Goal: Task Accomplishment & Management: Complete application form

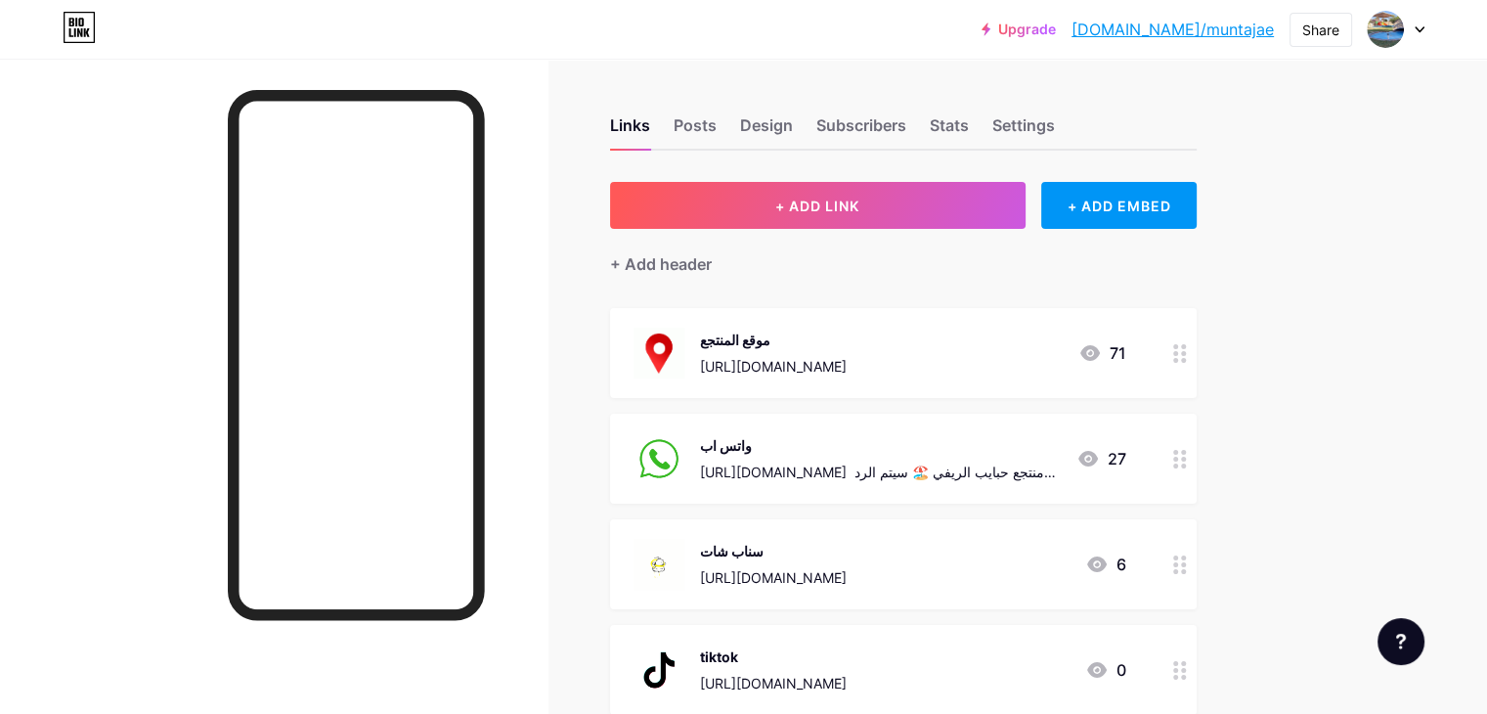
click at [1419, 30] on icon at bounding box center [1419, 29] width 8 height 5
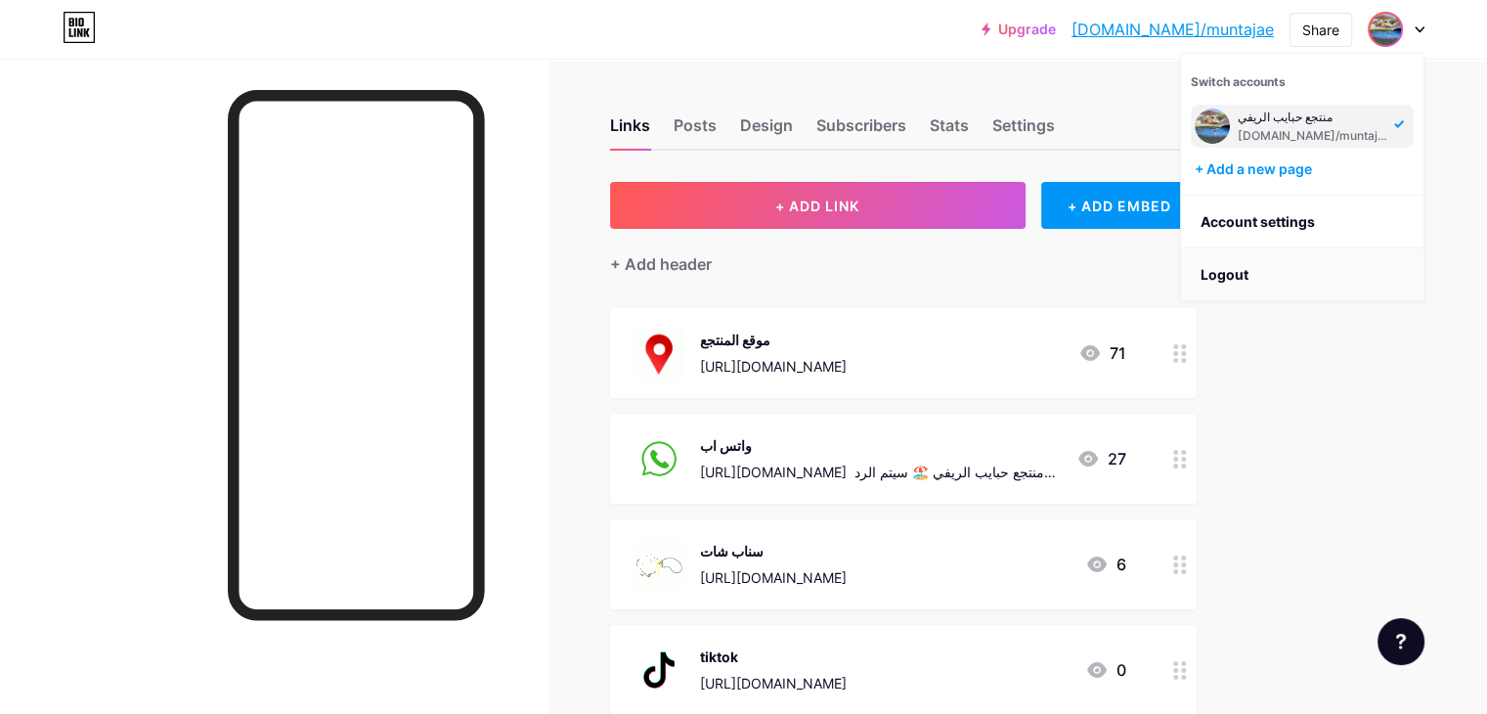
click at [1251, 267] on li "Logout" at bounding box center [1302, 274] width 242 height 53
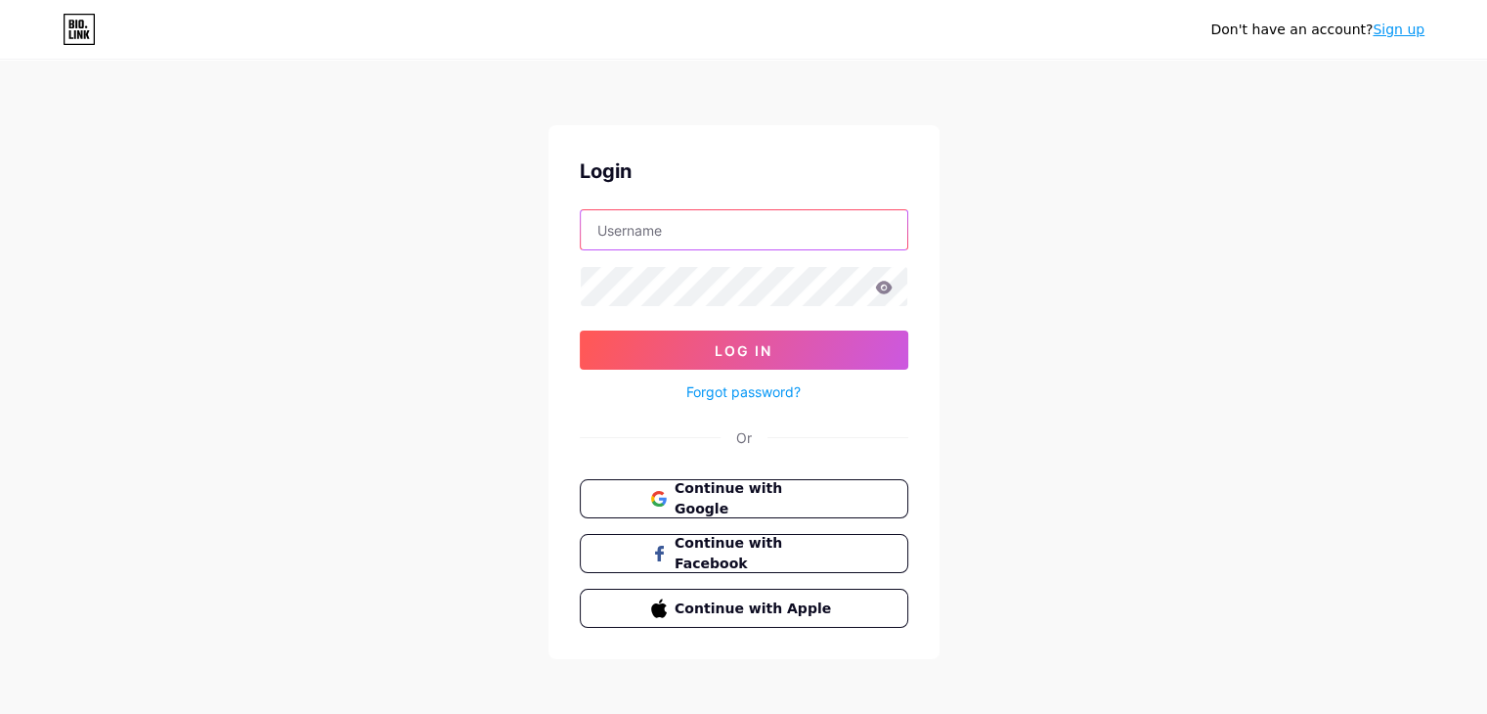
click at [681, 240] on input "text" at bounding box center [744, 229] width 326 height 39
click at [613, 216] on input "text" at bounding box center [744, 229] width 326 height 39
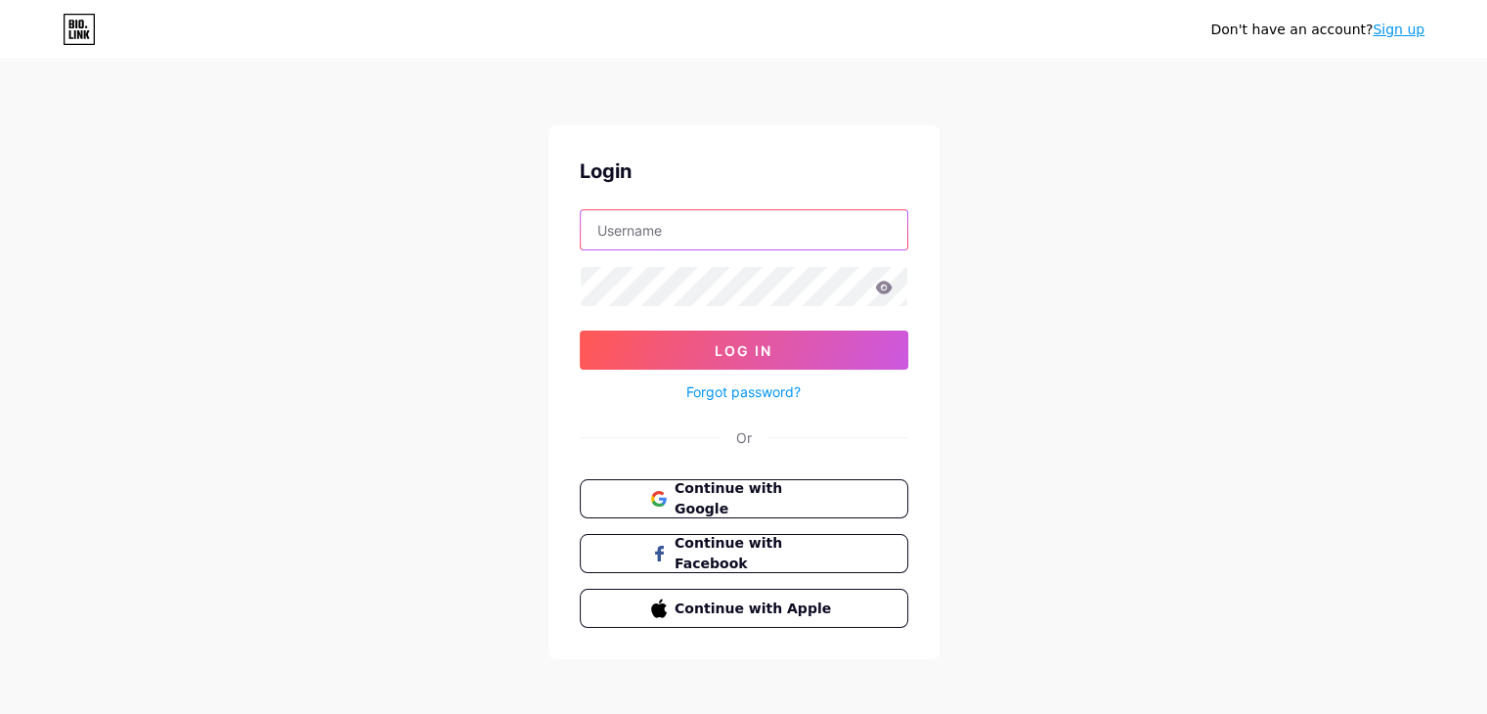
click at [613, 216] on input "text" at bounding box center [744, 229] width 326 height 39
click at [720, 499] on span "Continue with Google" at bounding box center [754, 499] width 163 height 42
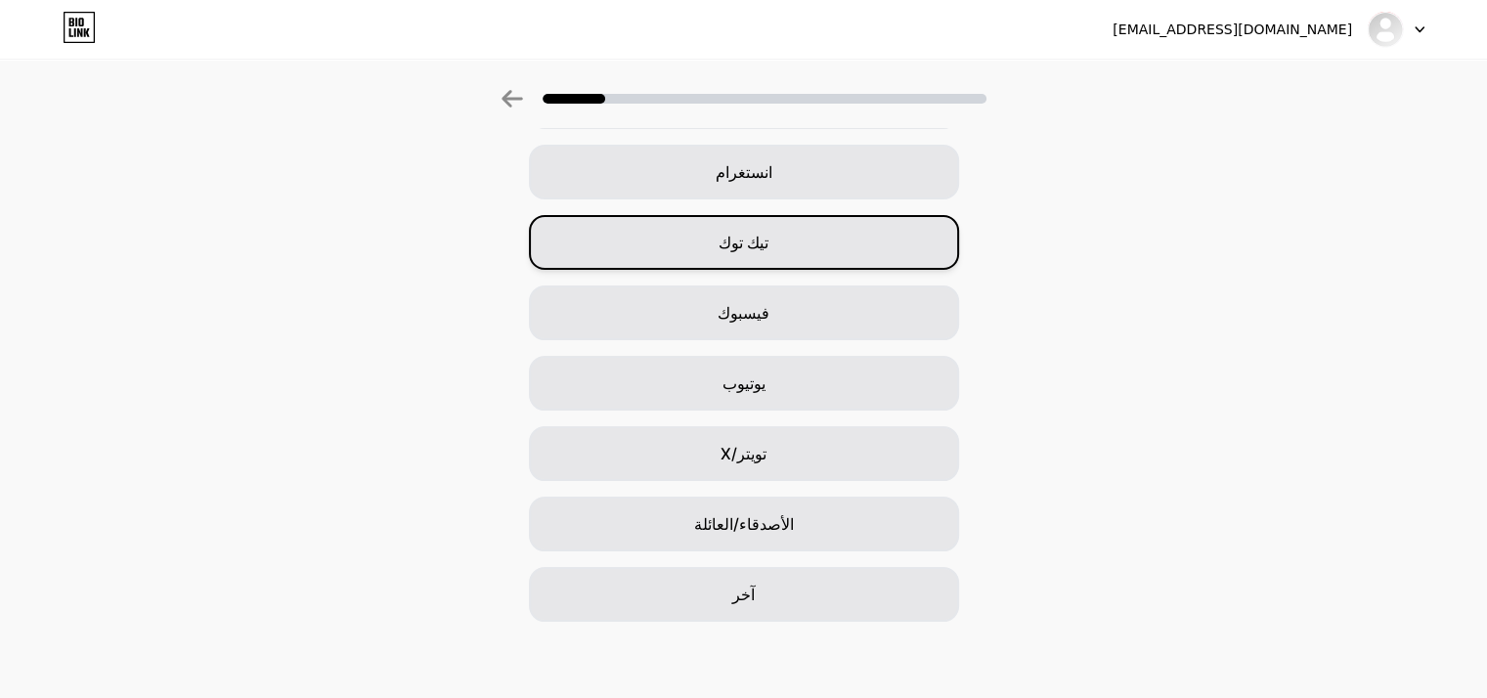
scroll to position [145, 0]
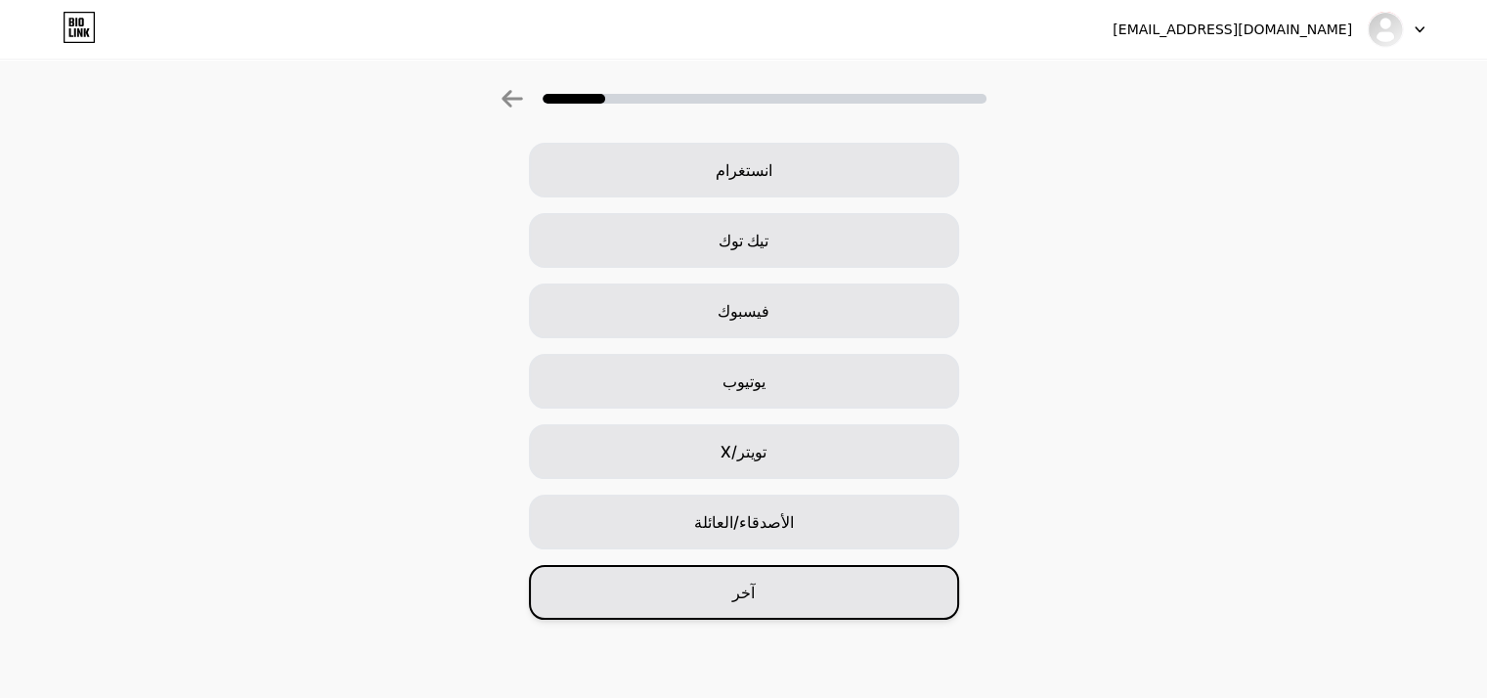
click at [802, 582] on div "آخر" at bounding box center [744, 592] width 430 height 55
click at [802, 581] on div "آخر" at bounding box center [744, 592] width 430 height 55
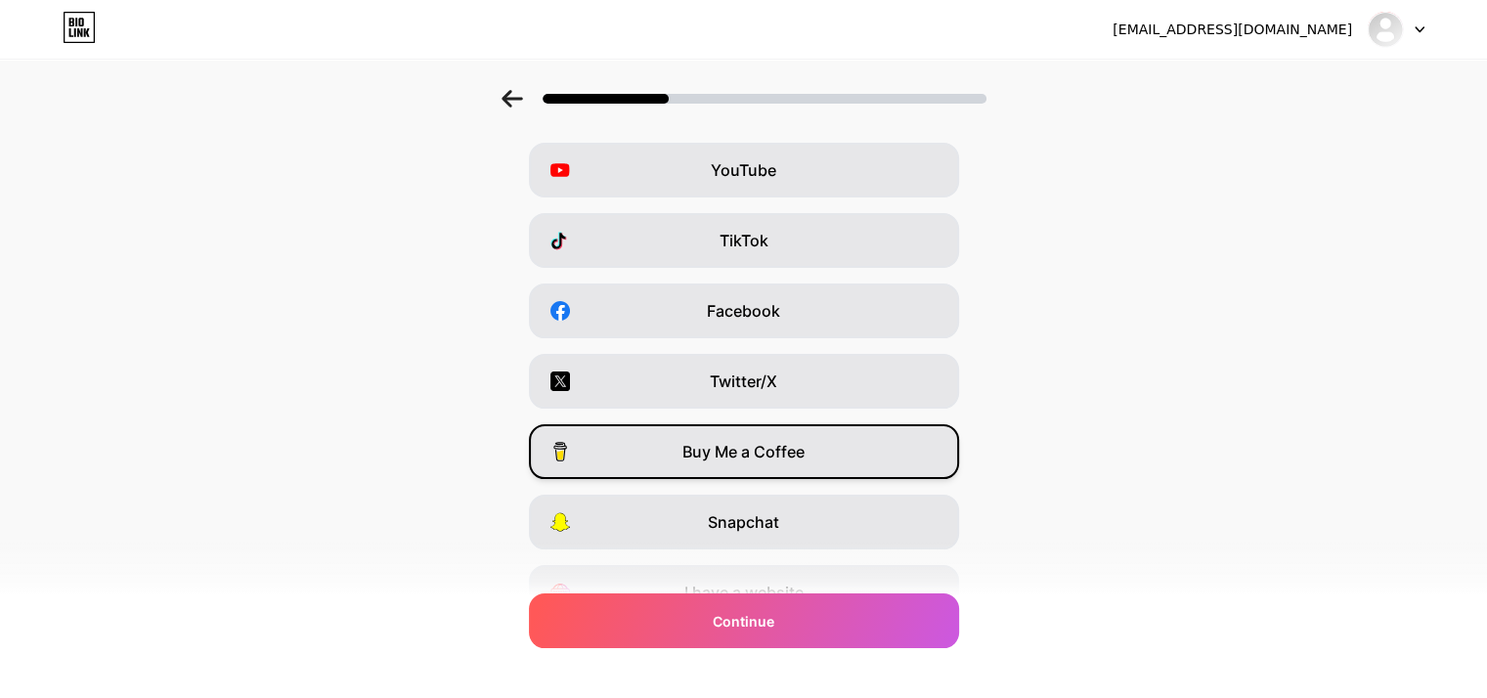
scroll to position [0, 0]
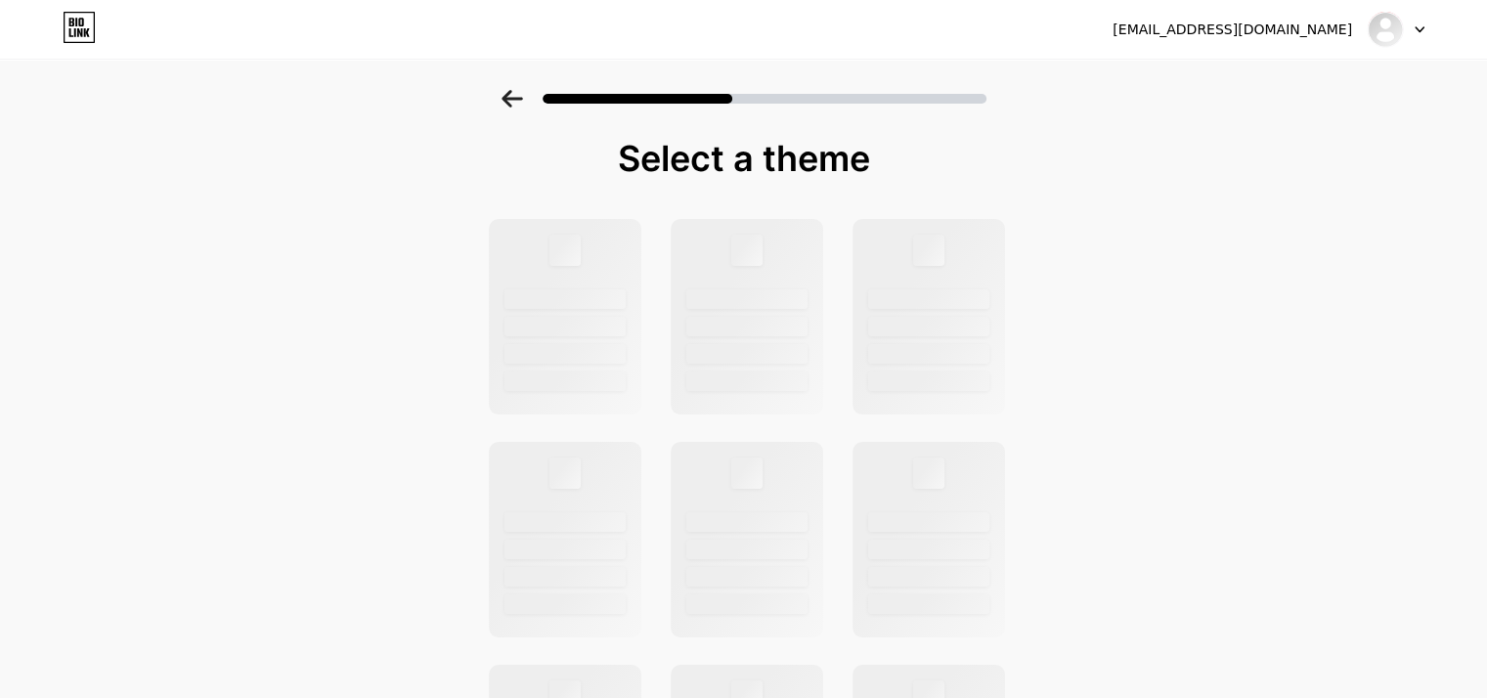
click at [799, 534] on div at bounding box center [747, 539] width 152 height 195
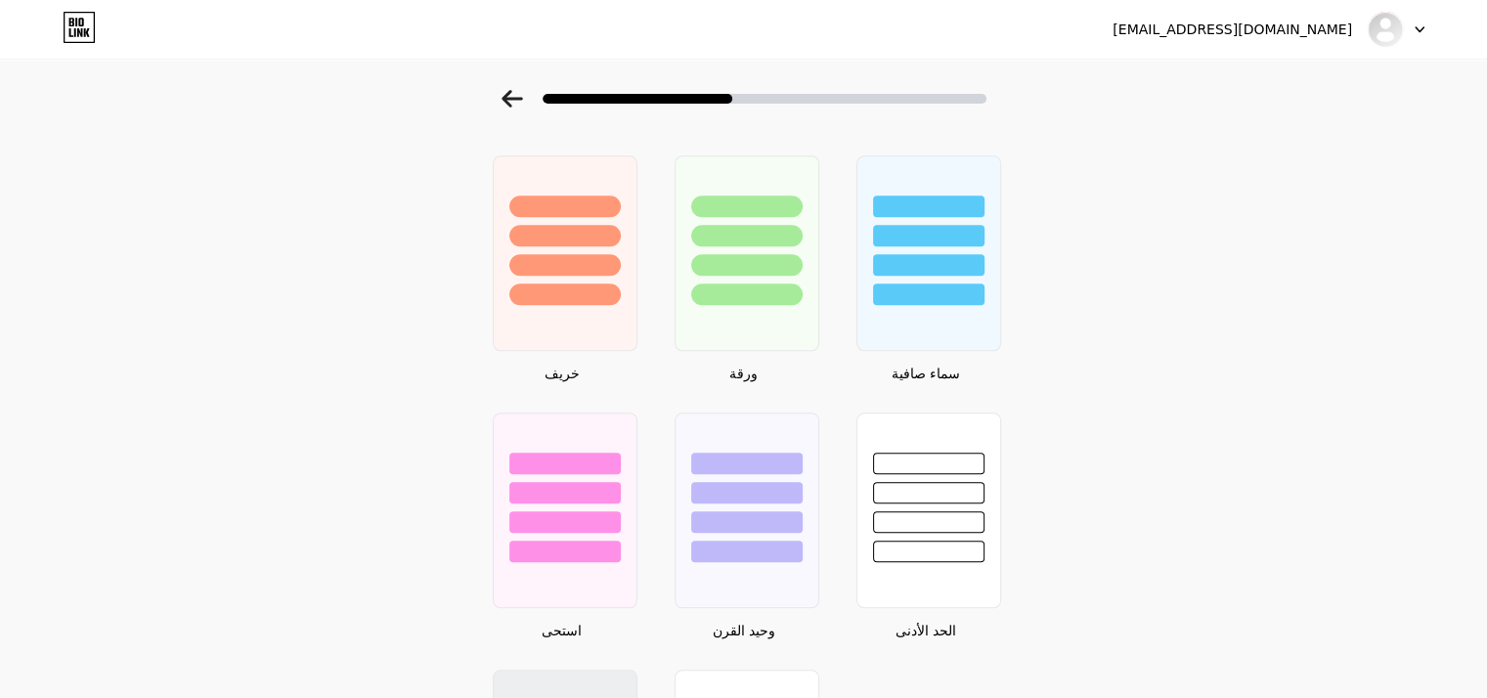
scroll to position [1368, 0]
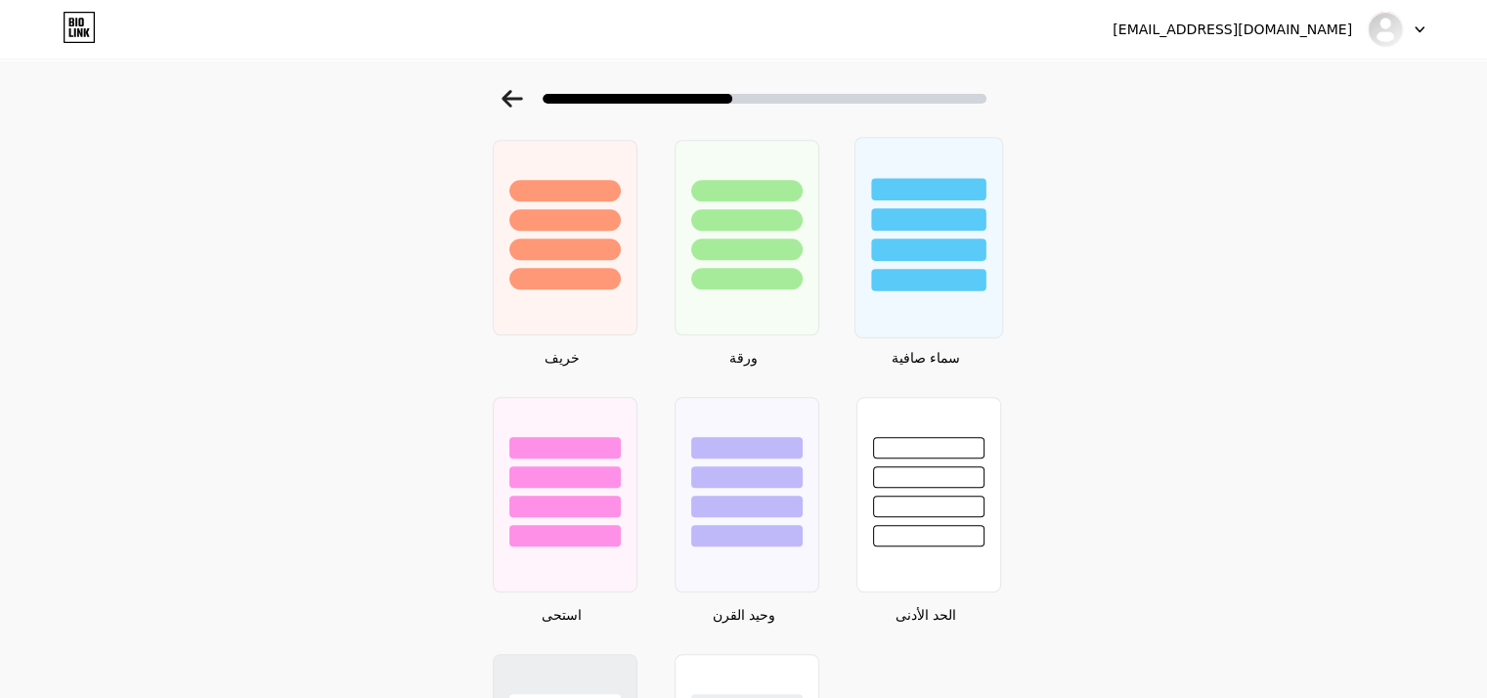
click at [923, 254] on div at bounding box center [928, 249] width 114 height 22
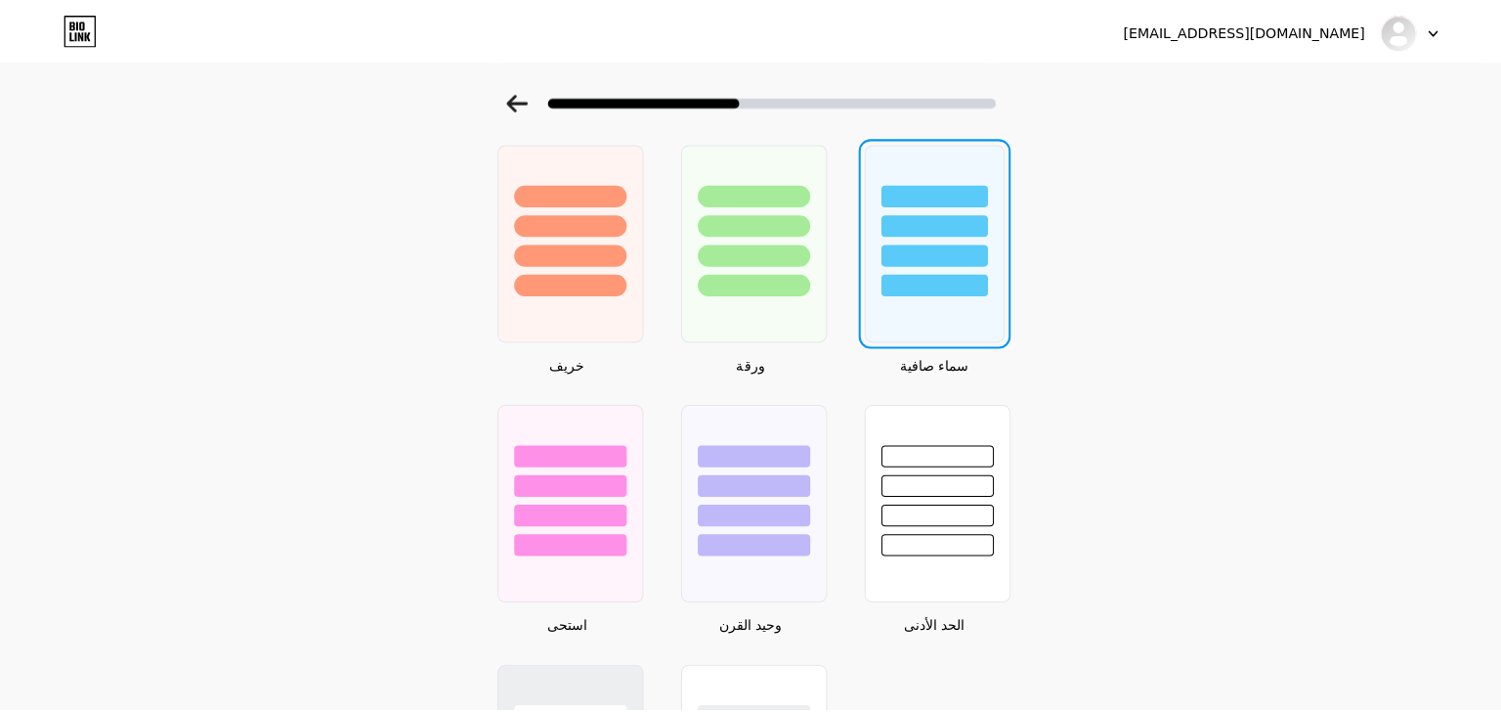
scroll to position [0, 0]
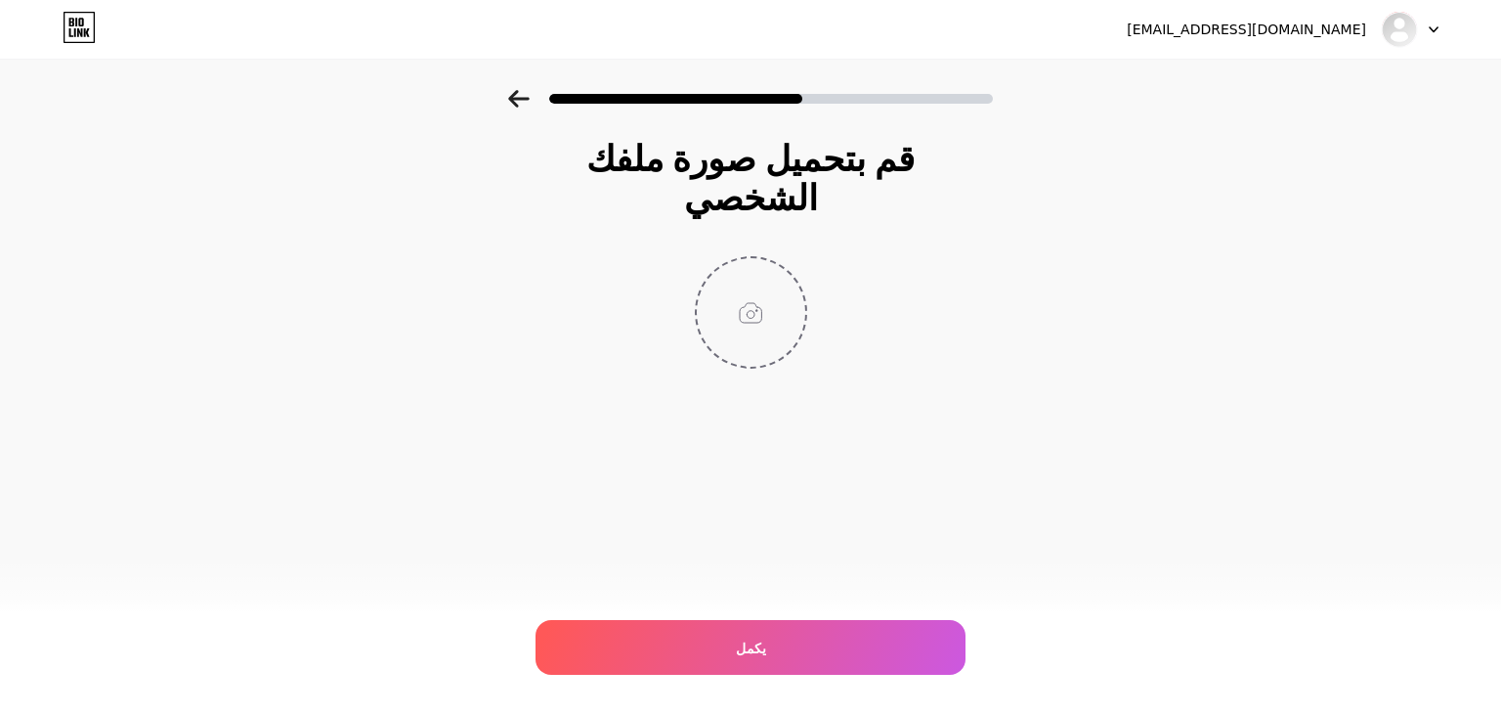
click at [747, 265] on input "file" at bounding box center [751, 312] width 108 height 108
type input "C:\fakepath\png kwather.png"
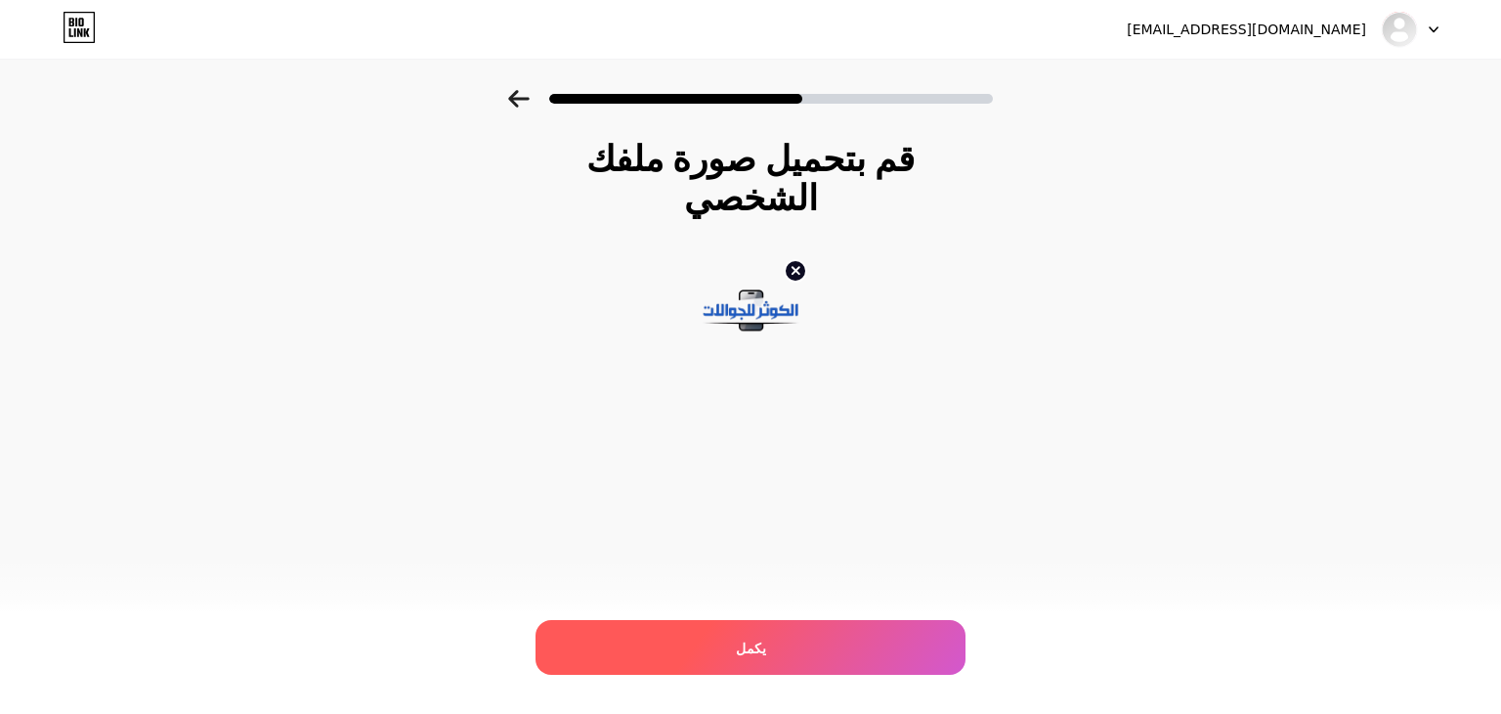
click at [758, 654] on span "يكمل" at bounding box center [751, 647] width 30 height 21
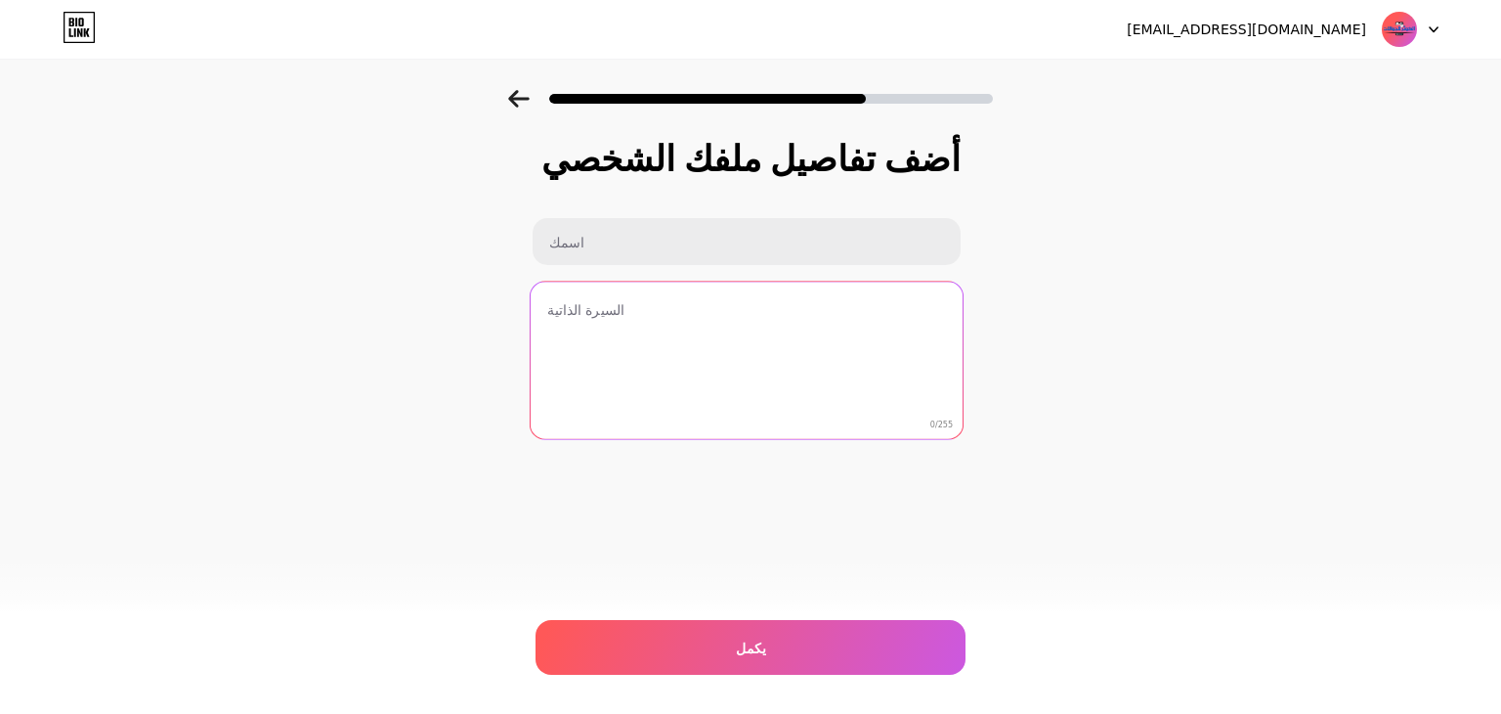
click at [657, 322] on textarea at bounding box center [746, 361] width 432 height 159
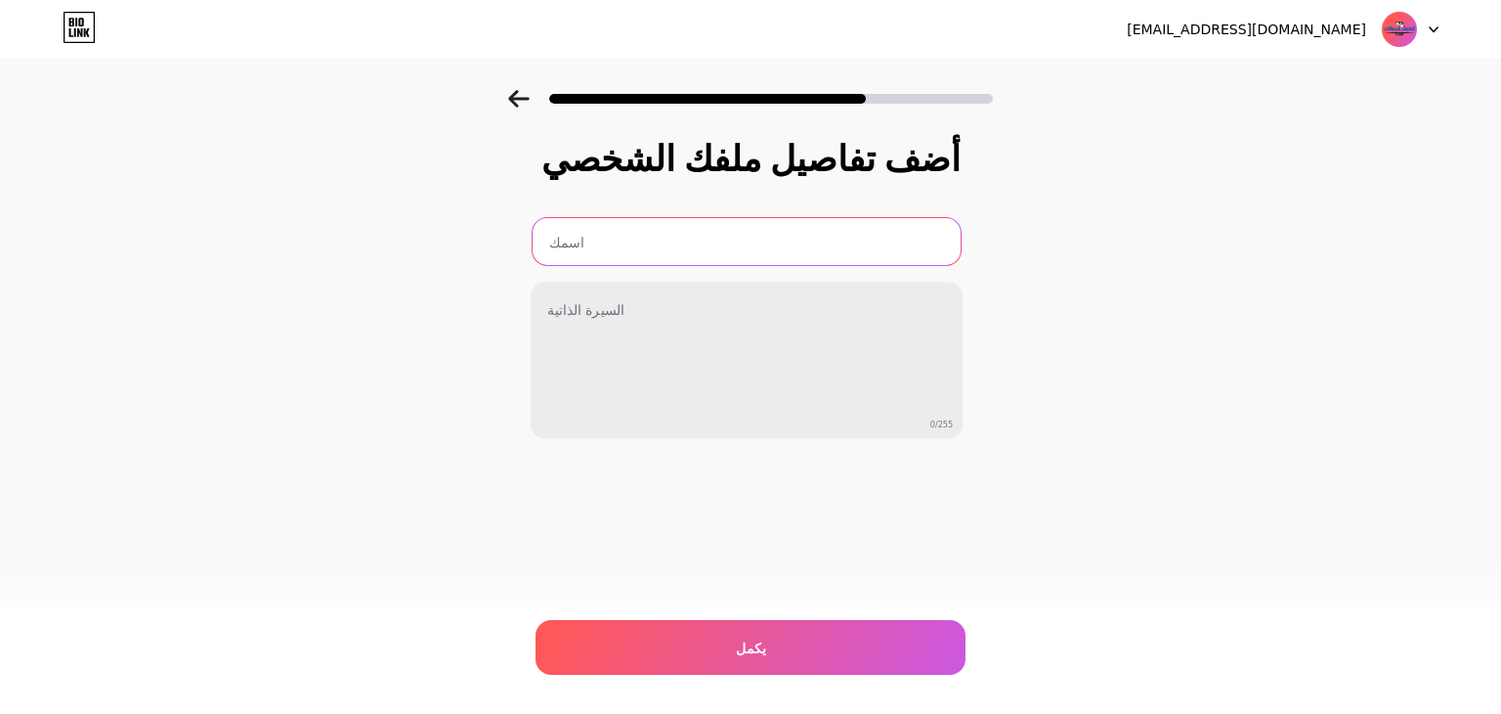
click at [681, 251] on input "text" at bounding box center [747, 241] width 428 height 47
click at [735, 249] on input "text" at bounding box center [746, 241] width 432 height 47
paste input "الكوثر للجوالات شارع الجوالات في [GEOGRAPHIC_DATA] مقابل صرافة الرياض 053001113…"
type input "الكوثر للجوالات شارع الجوالات في [GEOGRAPHIC_DATA] مقابل صرافة الرياض 053001113…"
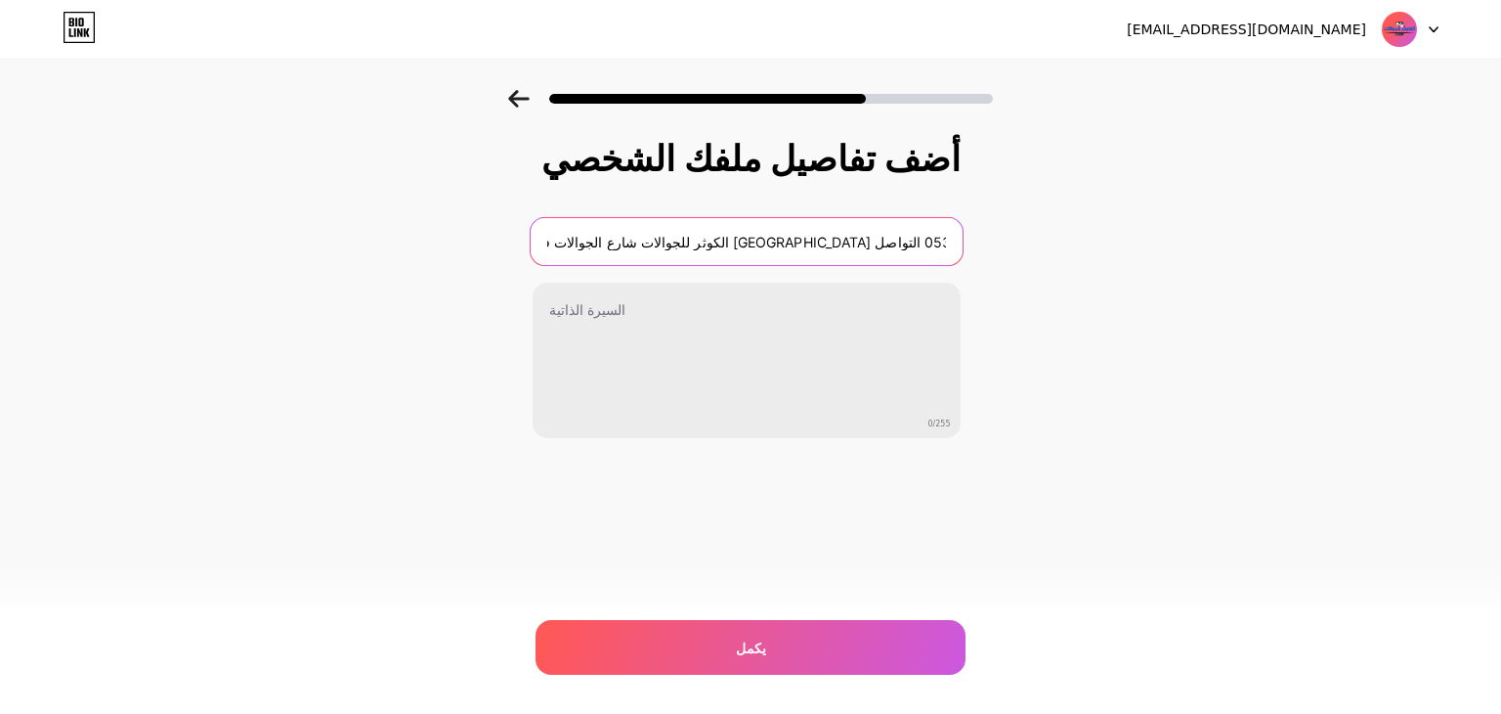
click at [751, 244] on input "الكوثر للجوالات شارع الجوالات في [GEOGRAPHIC_DATA] مقابل صرافة الرياض 053001113…" at bounding box center [746, 241] width 432 height 47
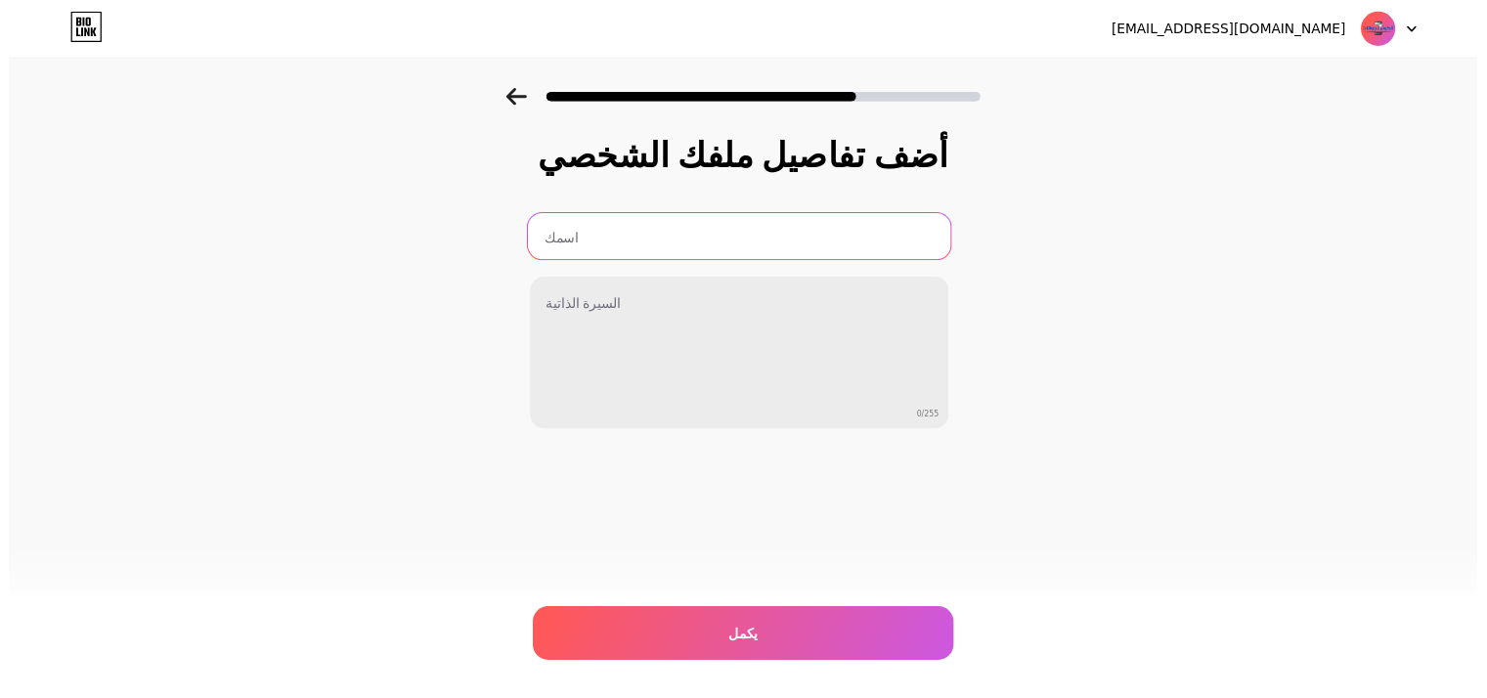
scroll to position [0, 0]
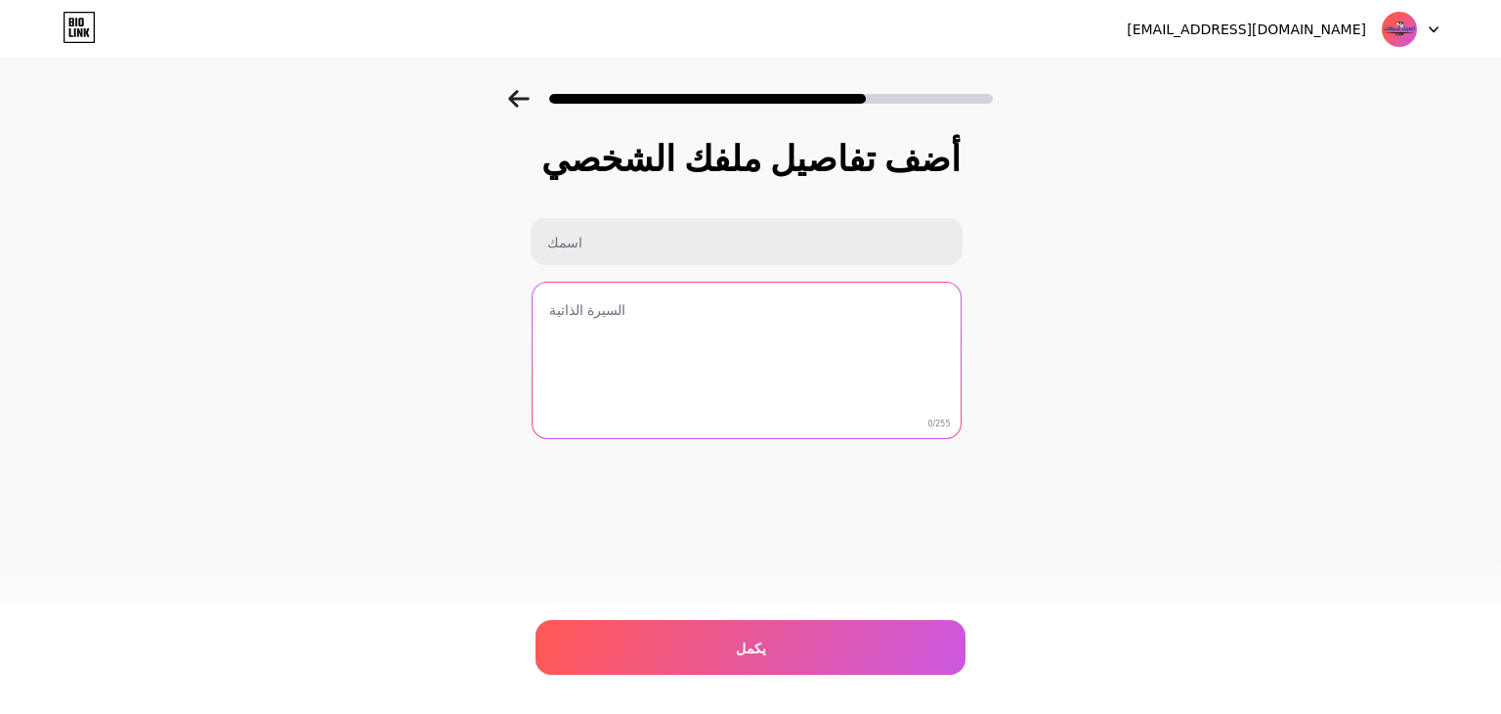
click at [771, 305] on textarea at bounding box center [747, 360] width 428 height 157
paste textarea "الكوثر للجوالات شارع الجوالات في [GEOGRAPHIC_DATA] مقابل صرافة الرياض 053001113…"
type textarea "الكوثر للجوالات شارع الجوالات في [GEOGRAPHIC_DATA] مقابل صرافة الرياض 053001113…"
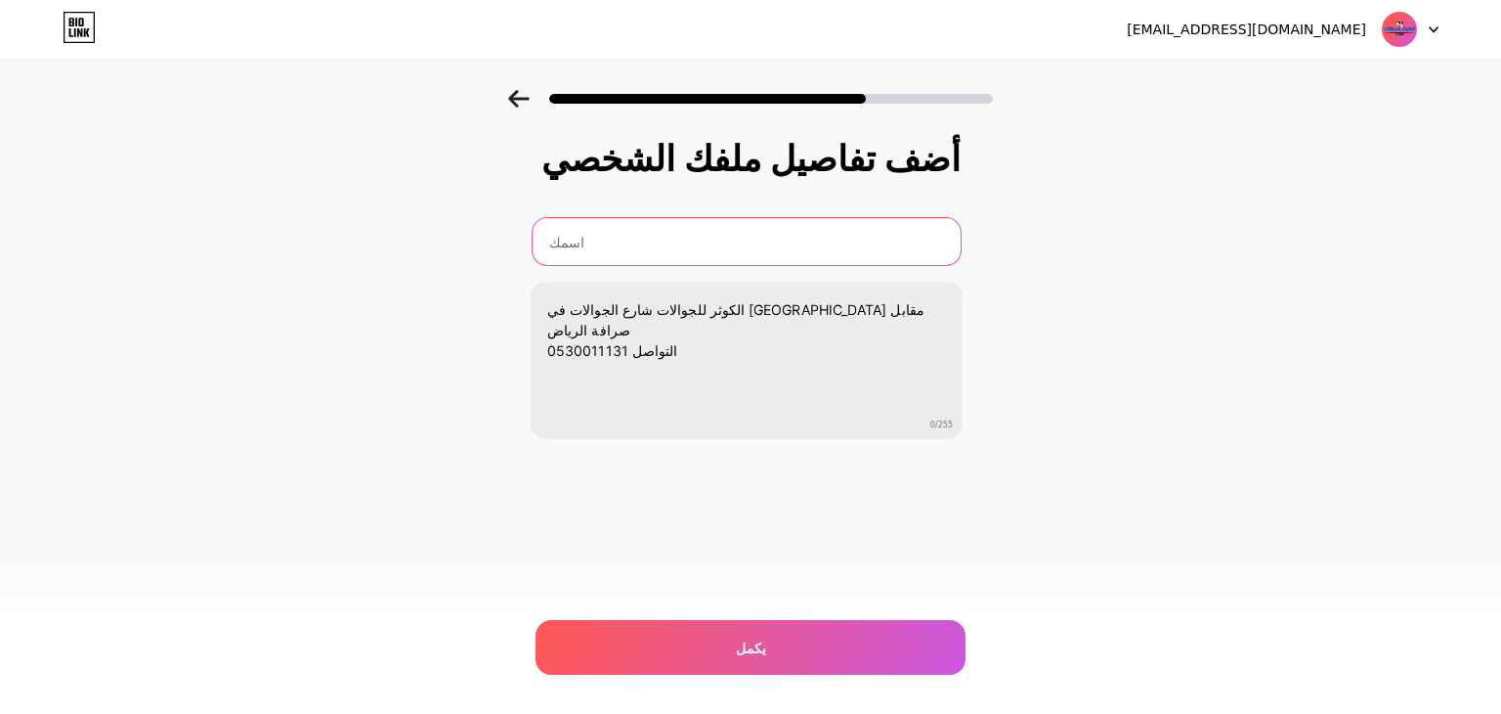
click at [758, 249] on input "text" at bounding box center [747, 241] width 428 height 47
type input "h"
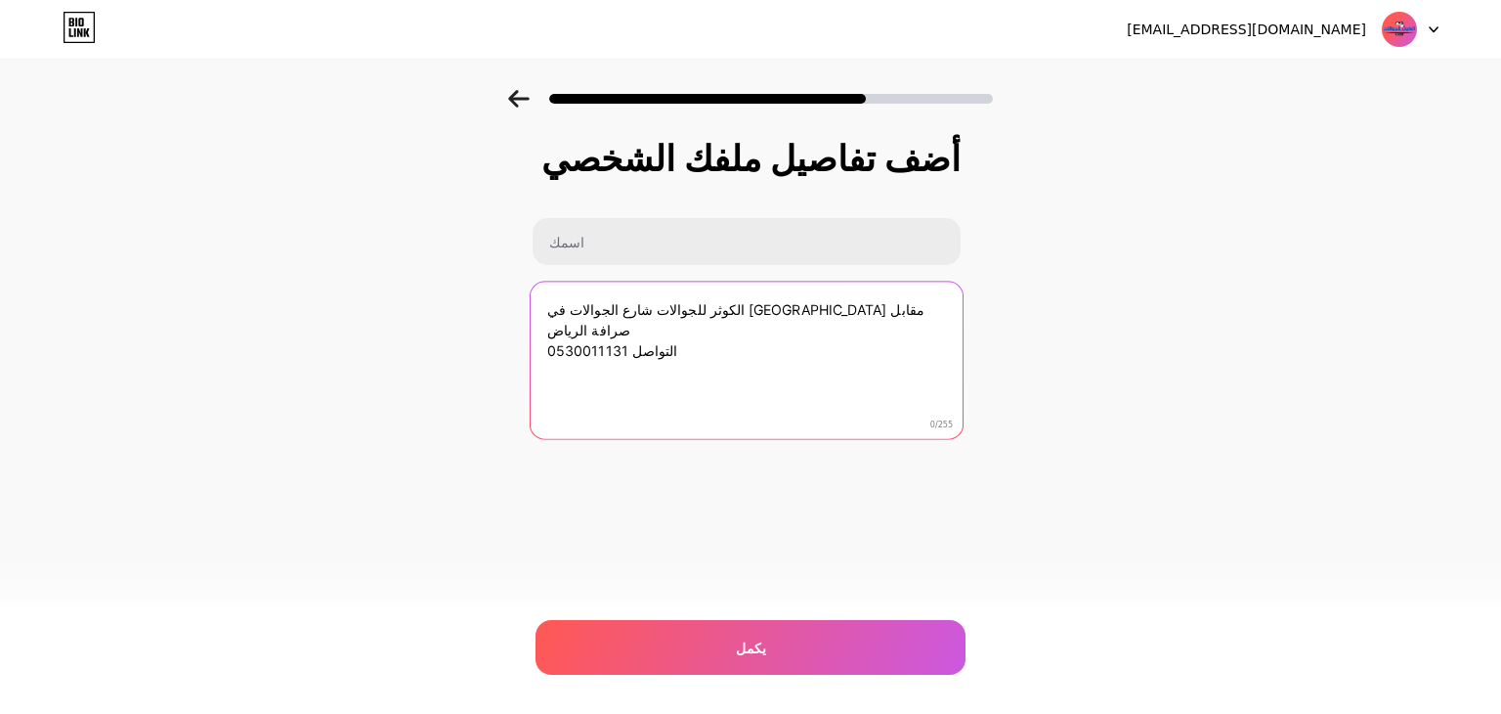
drag, startPoint x: 772, startPoint y: 306, endPoint x: 866, endPoint y: 282, distance: 96.7
click at [866, 282] on textarea "الكوثر للجوالات شارع الجوالات في [GEOGRAPHIC_DATA] مقابل صرافة الرياض 053001113…" at bounding box center [746, 361] width 432 height 159
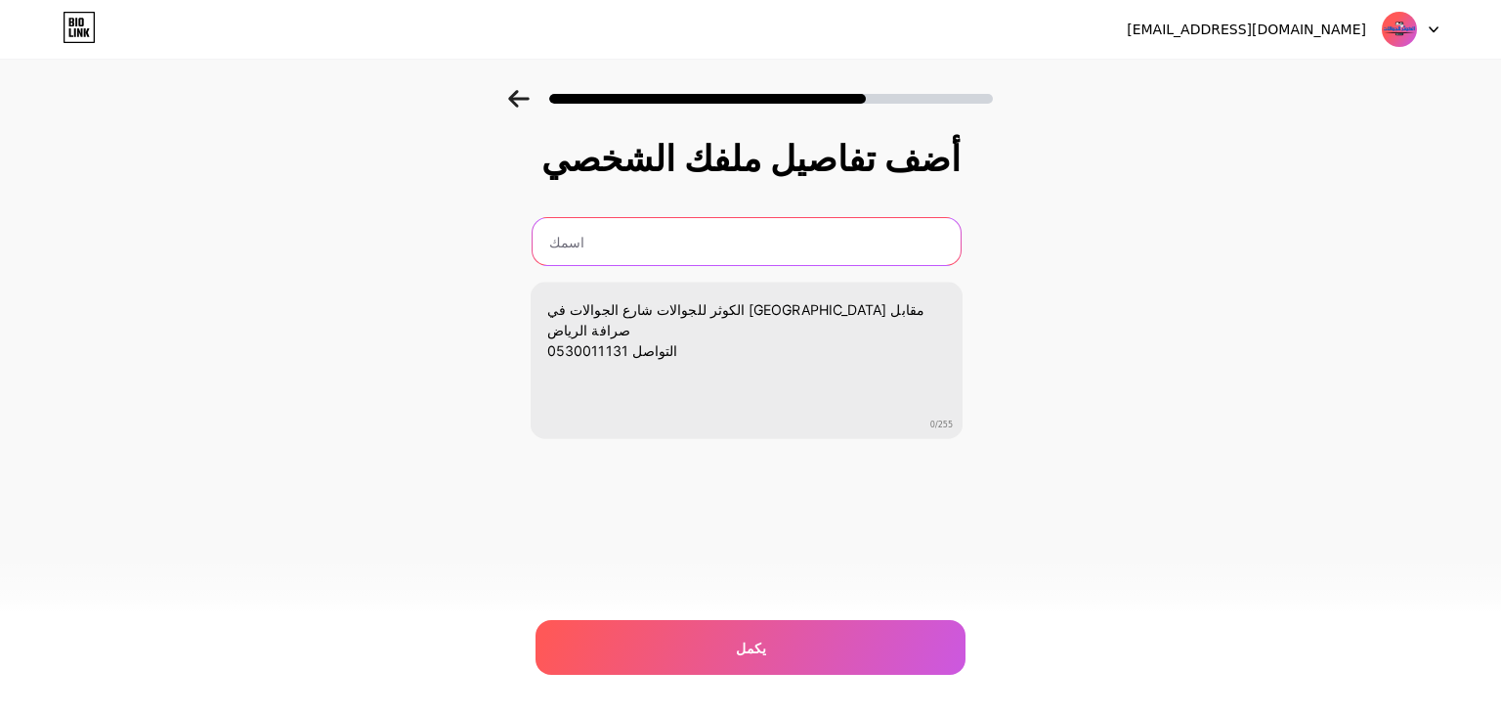
click at [640, 220] on input "text" at bounding box center [747, 241] width 428 height 47
paste input "الكوثر للجوالات"
type input "الكوثر للجوالات"
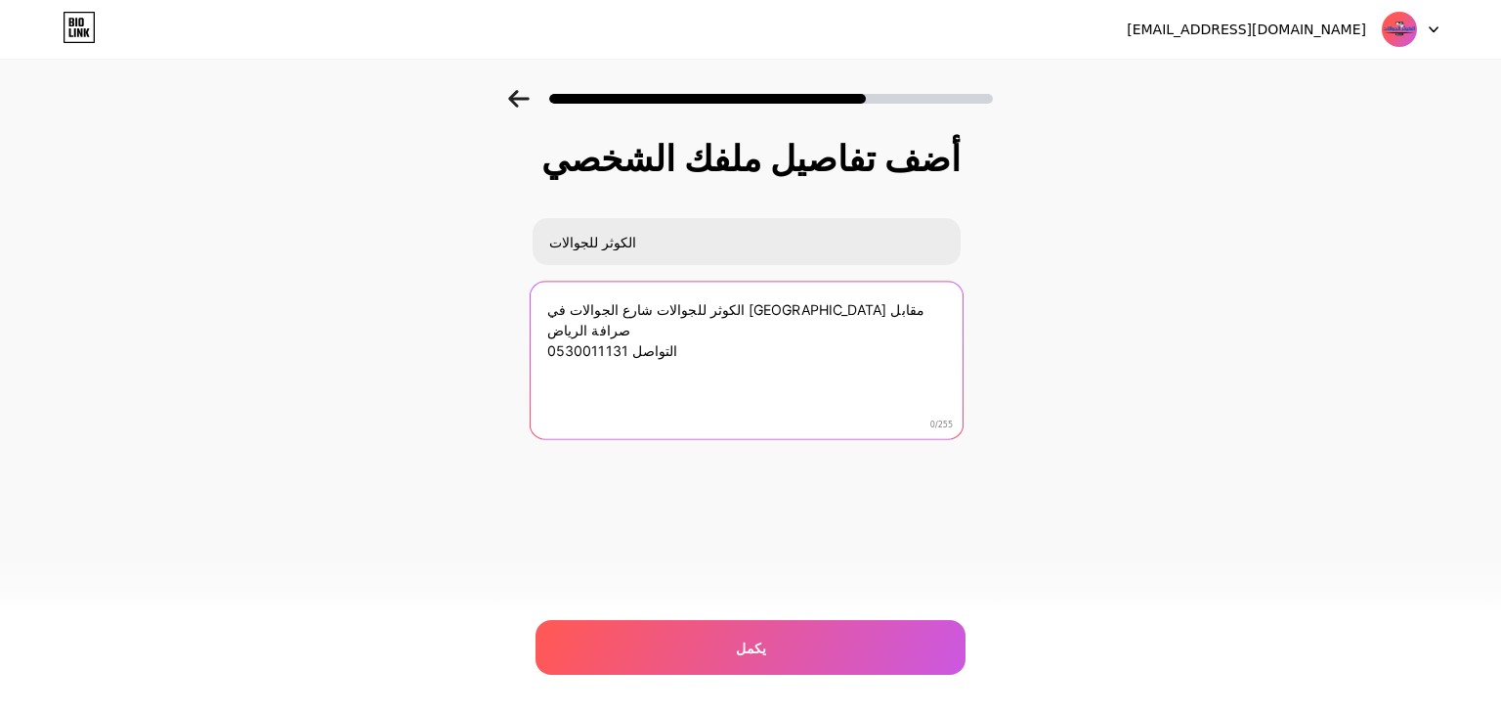
click at [775, 309] on textarea "الكوثر للجوالات شارع الجوالات في [GEOGRAPHIC_DATA] مقابل صرافة الرياض 053001113…" at bounding box center [746, 361] width 432 height 159
drag, startPoint x: 774, startPoint y: 309, endPoint x: 837, endPoint y: 298, distance: 63.5
click at [837, 298] on textarea "الكوثر للجوالات شارع الجوالات في [GEOGRAPHIC_DATA] مقابل صرافة الرياض 053001113…" at bounding box center [746, 361] width 432 height 159
drag, startPoint x: 775, startPoint y: 308, endPoint x: 870, endPoint y: 298, distance: 95.3
click at [869, 297] on textarea "الكوثر للجوالات شارع الجوالات في [GEOGRAPHIC_DATA] مقابل صرافة الرياض 053001113…" at bounding box center [746, 361] width 432 height 159
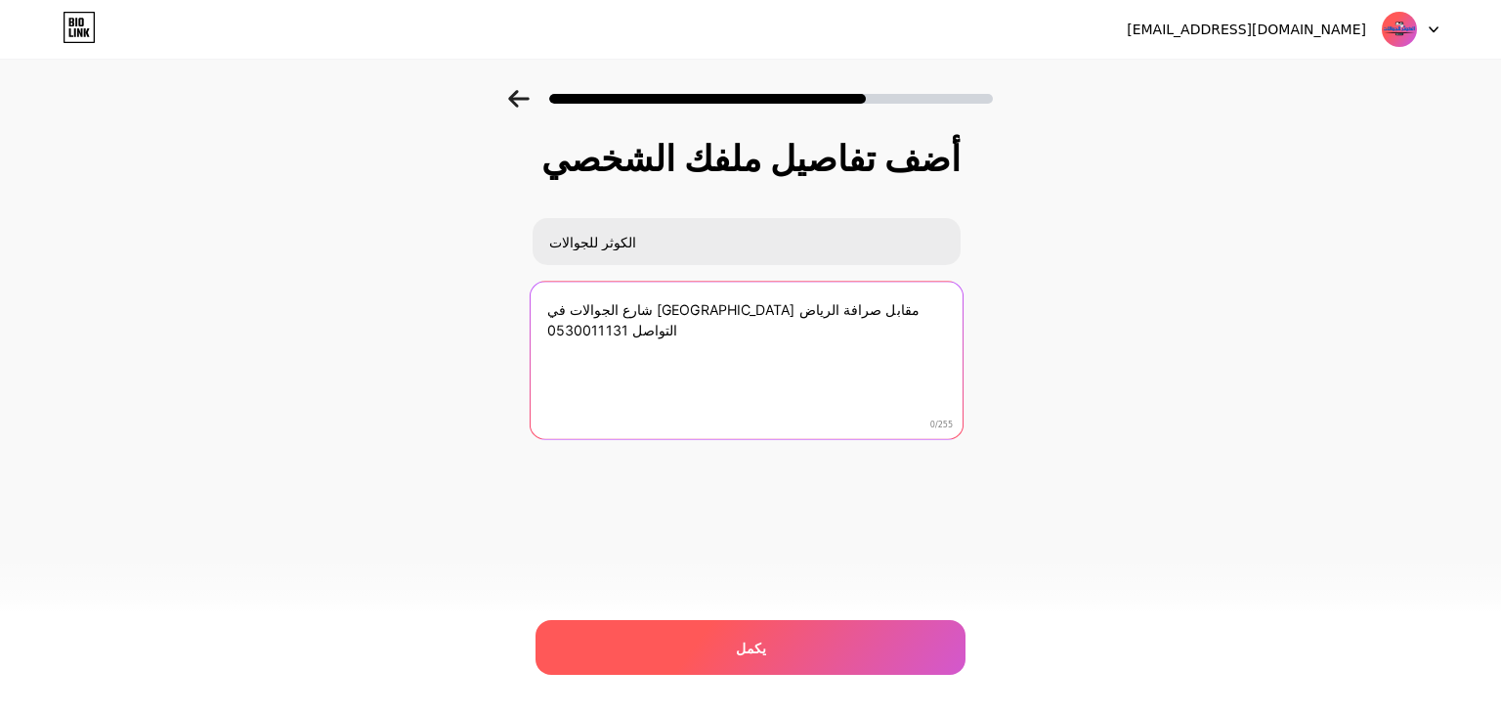
type textarea "شارع الجوالات في [GEOGRAPHIC_DATA] مقابل صرافة الرياض 0530011131 التواصل"
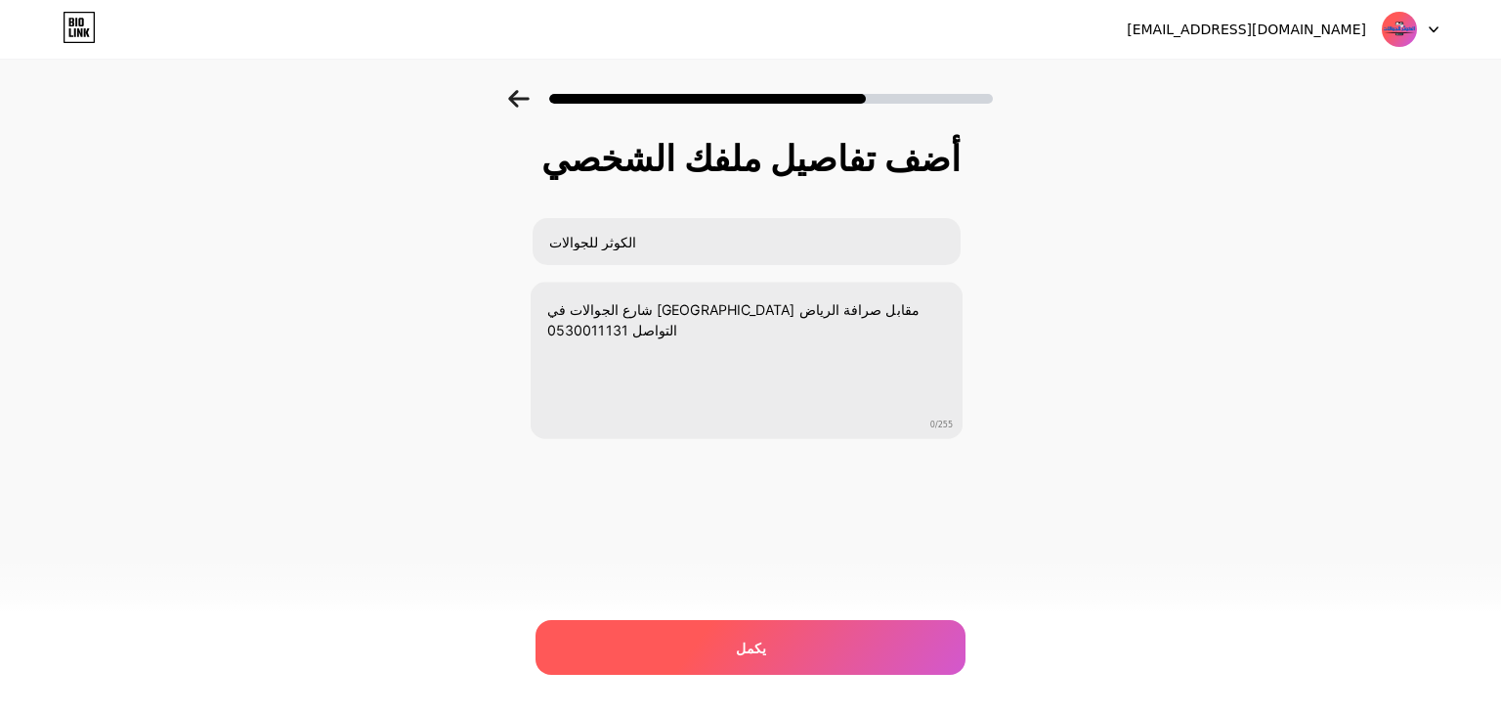
click at [747, 646] on font "يكمل" at bounding box center [751, 647] width 30 height 17
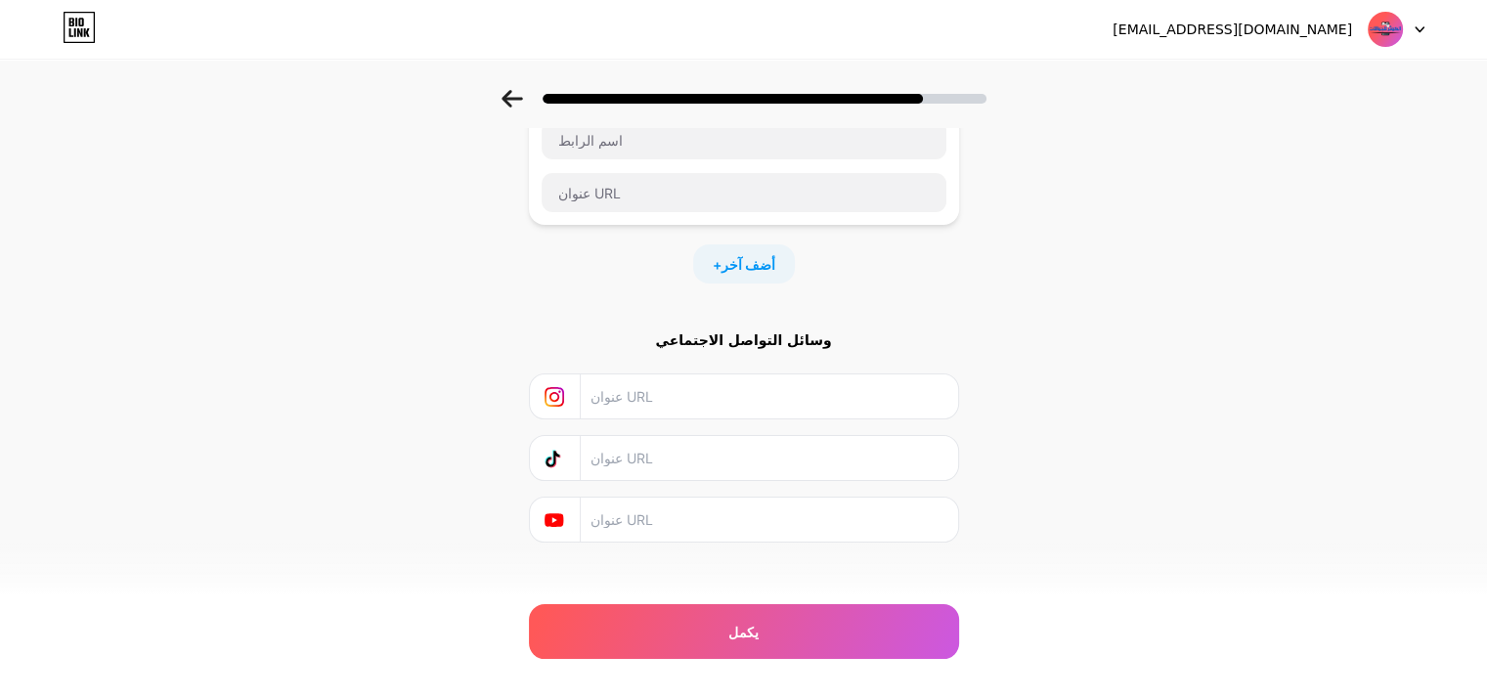
scroll to position [154, 0]
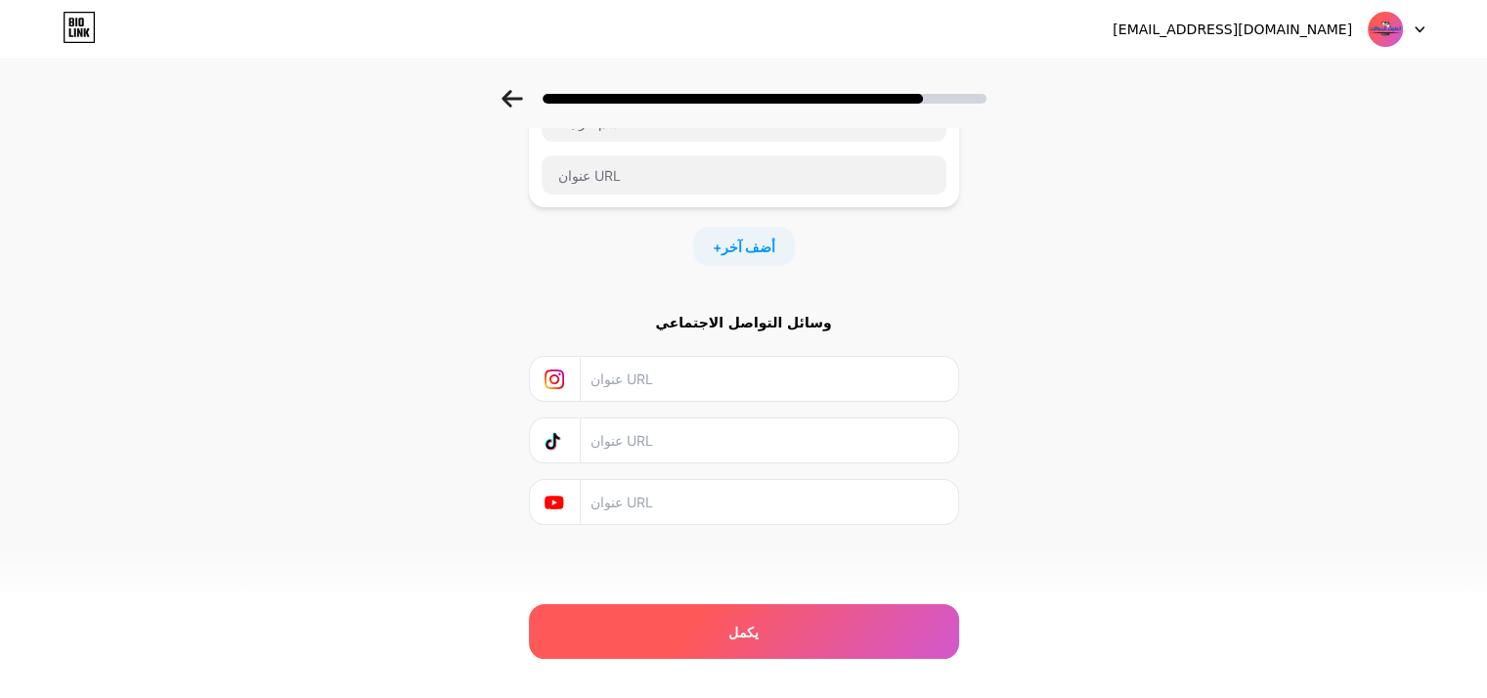
click at [746, 650] on div "يكمل" at bounding box center [744, 631] width 430 height 55
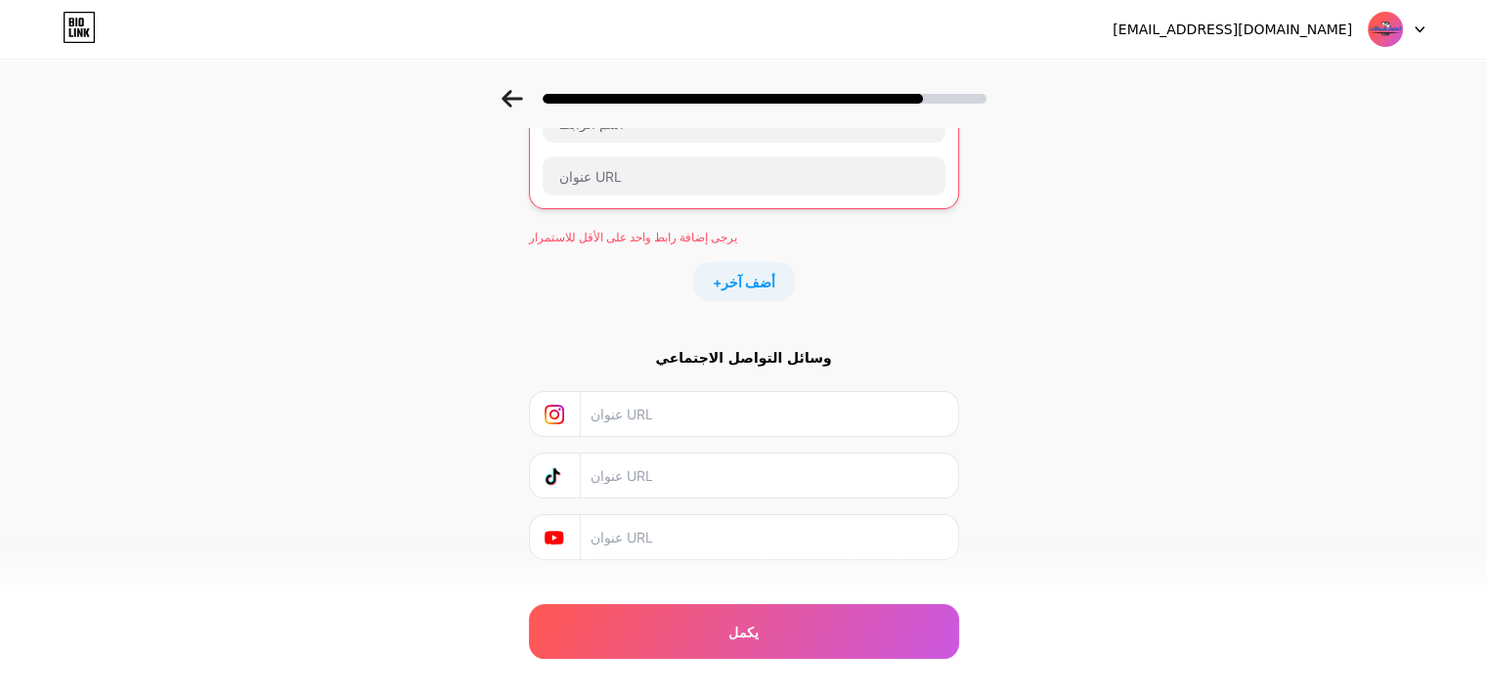
scroll to position [0, 0]
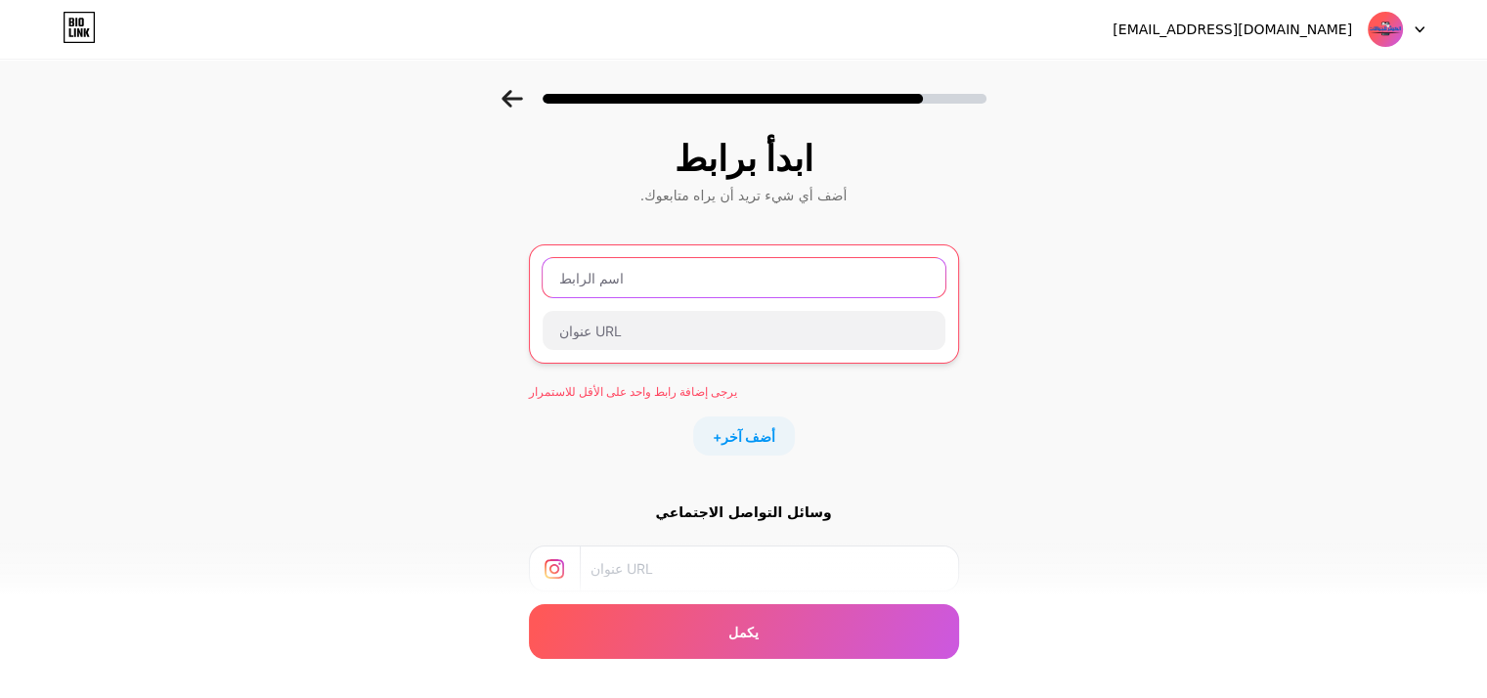
click at [672, 271] on input "text" at bounding box center [743, 277] width 403 height 39
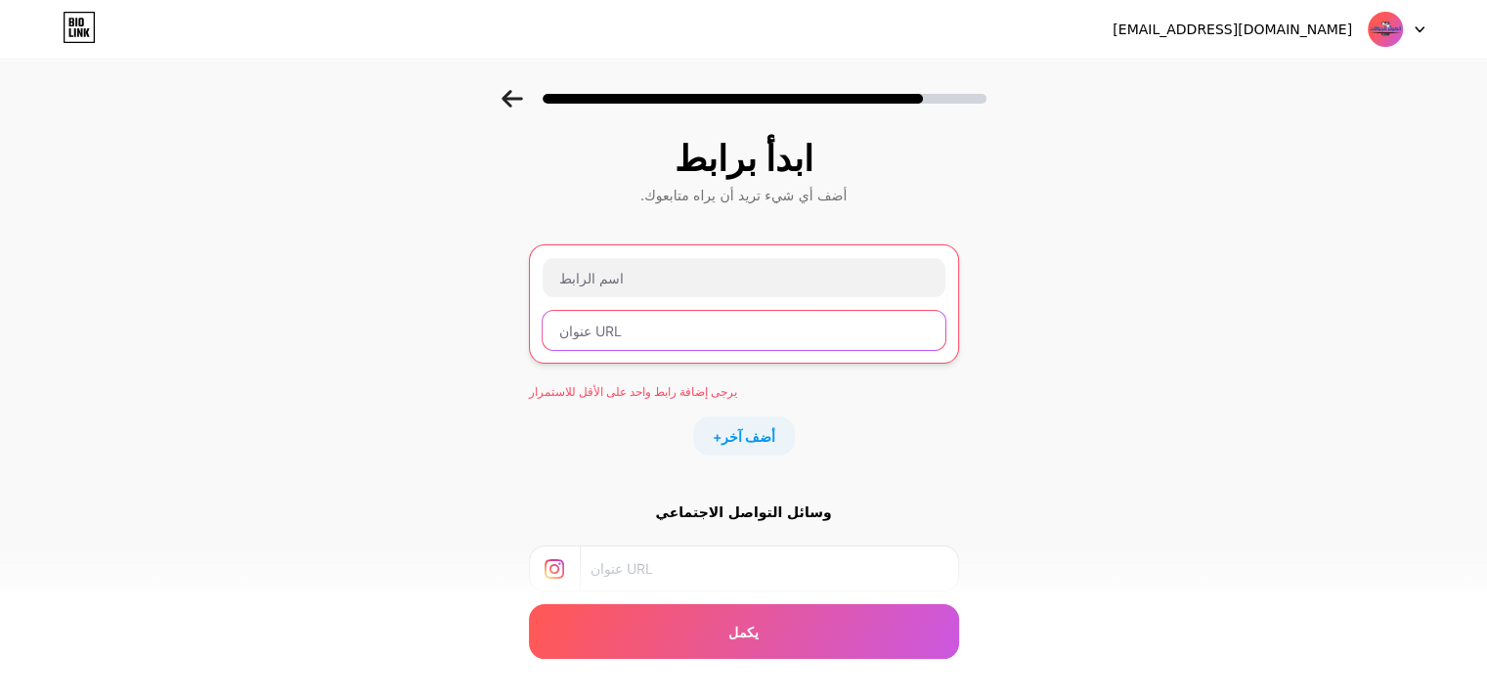
click at [731, 315] on input "text" at bounding box center [743, 330] width 403 height 39
paste input "[URL][DOMAIN_NAME]"
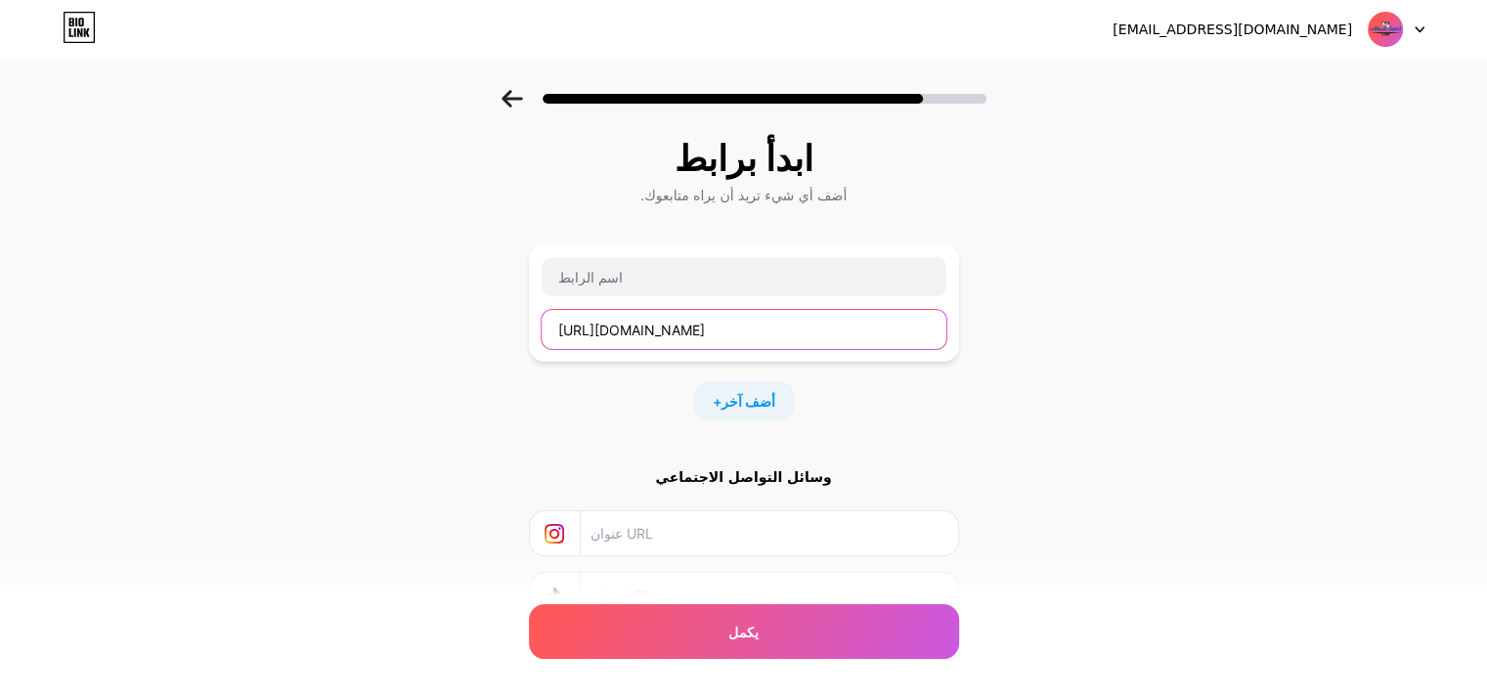
scroll to position [0, 35]
type input "[URL][DOMAIN_NAME]"
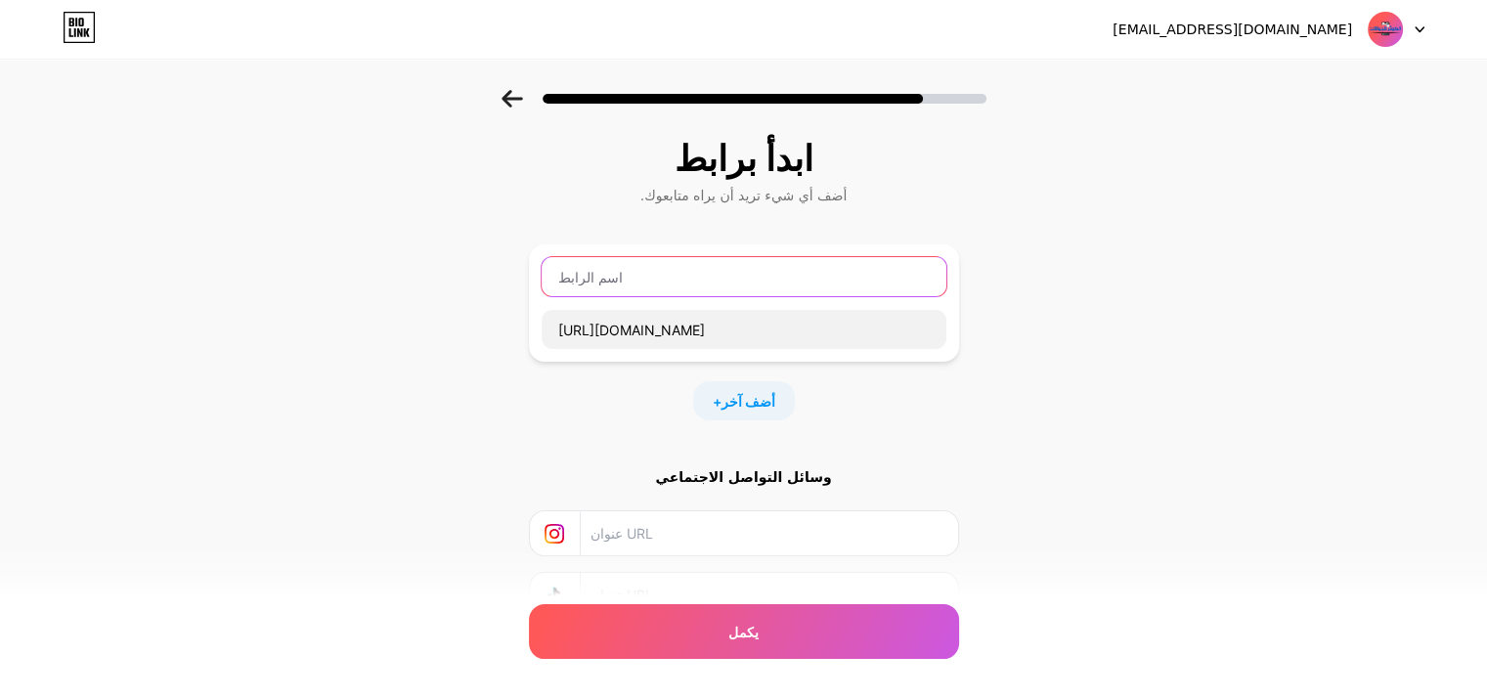
click at [676, 276] on input "text" at bounding box center [744, 276] width 405 height 39
click at [680, 282] on input "s" at bounding box center [744, 276] width 405 height 39
click at [681, 282] on input "s" at bounding box center [744, 276] width 405 height 39
drag, startPoint x: 678, startPoint y: 281, endPoint x: 570, endPoint y: 290, distance: 108.9
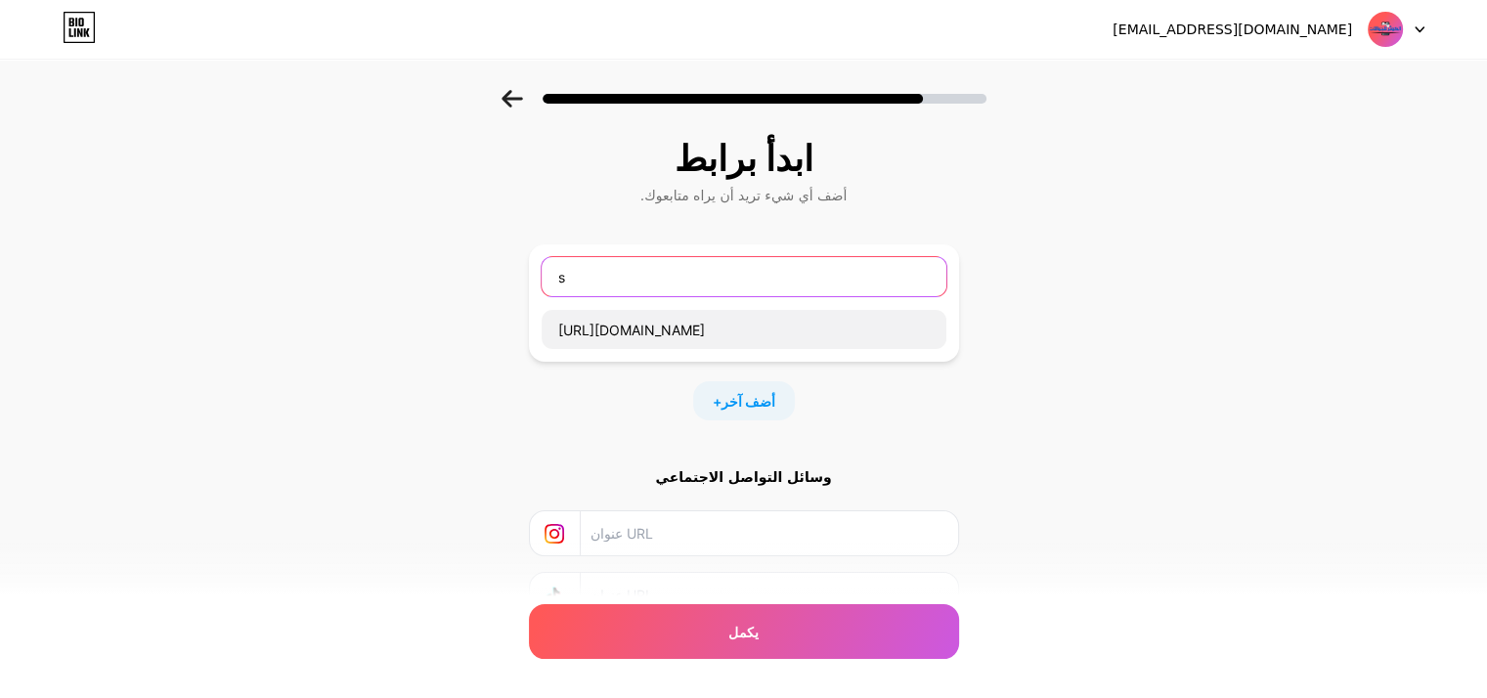
click at [571, 295] on input "s" at bounding box center [744, 276] width 405 height 39
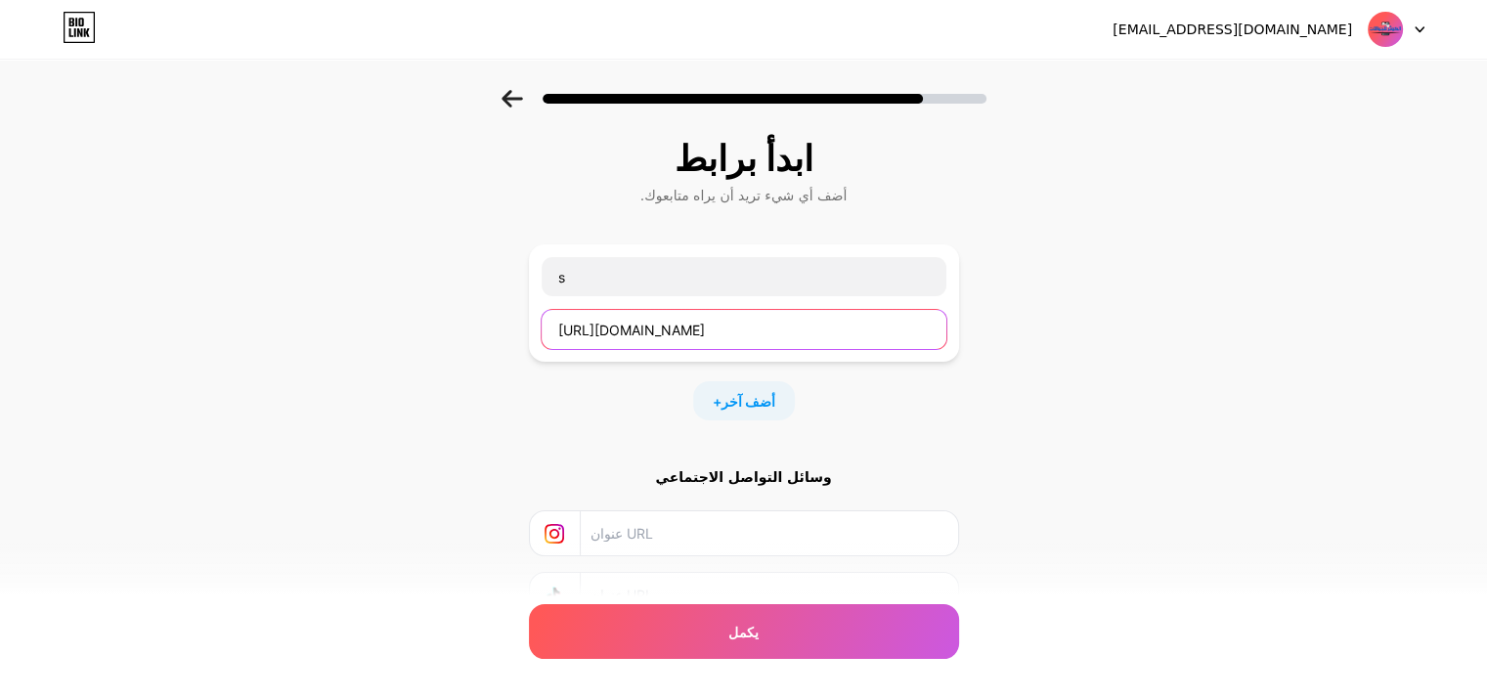
click at [710, 332] on input "[URL][DOMAIN_NAME]" at bounding box center [744, 329] width 405 height 39
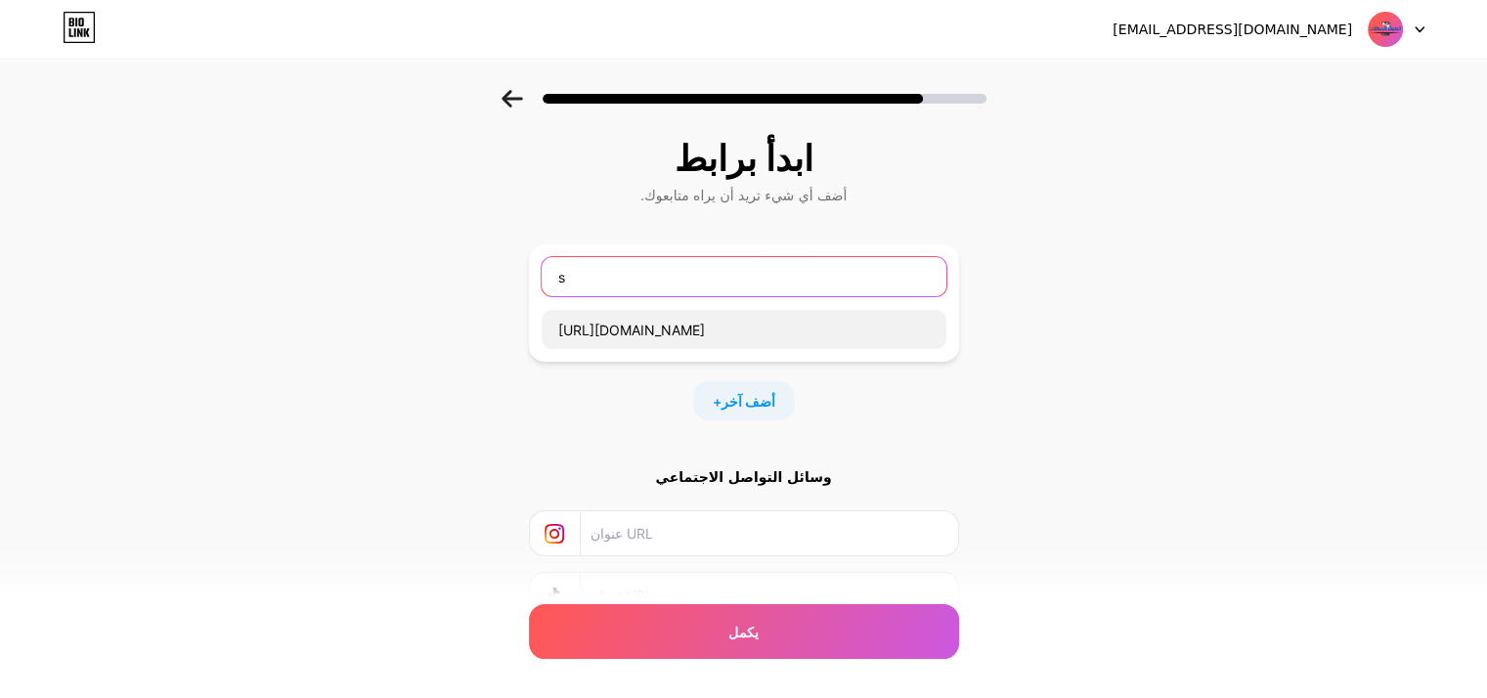
drag, startPoint x: 662, startPoint y: 263, endPoint x: 656, endPoint y: 277, distance: 14.9
click at [661, 267] on input "s" at bounding box center [744, 276] width 405 height 39
click at [656, 276] on input "s" at bounding box center [744, 276] width 405 height 39
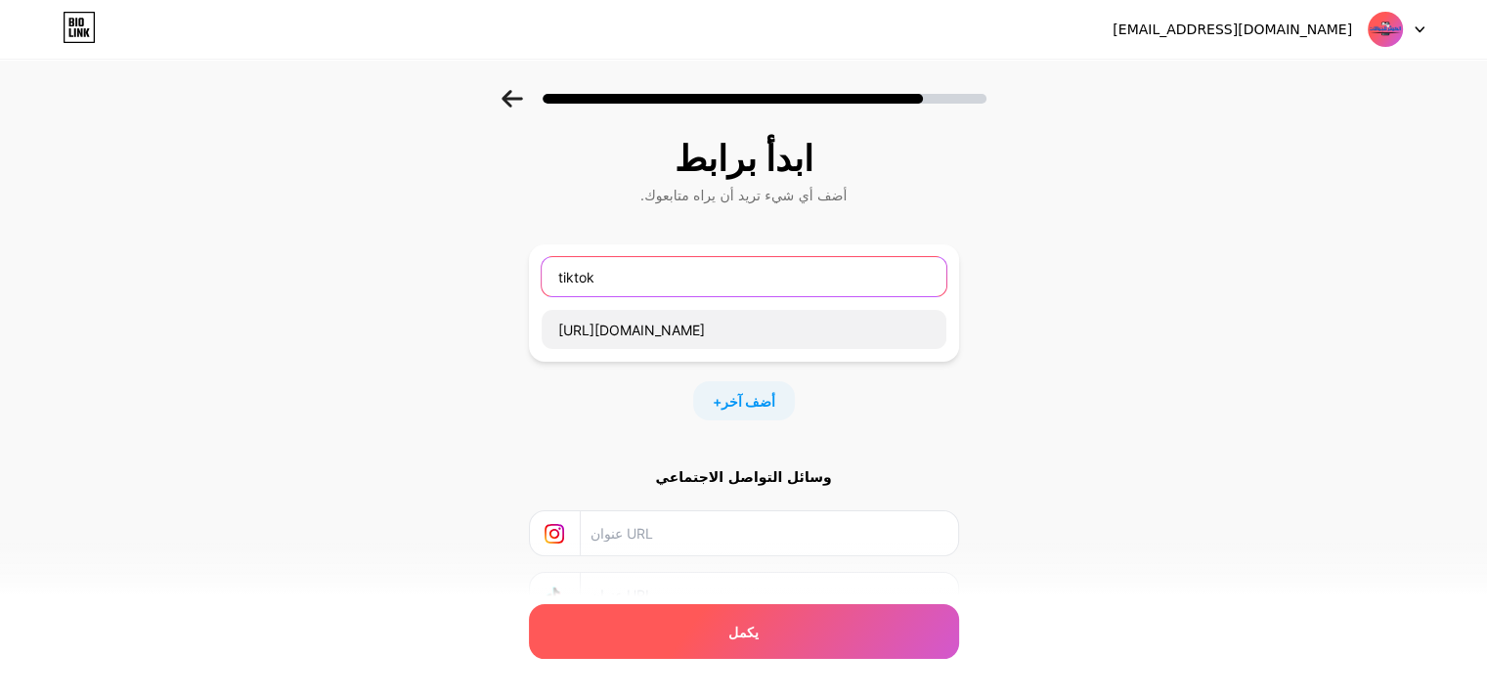
type input "tiktok"
click at [729, 630] on div "يكمل" at bounding box center [744, 631] width 430 height 55
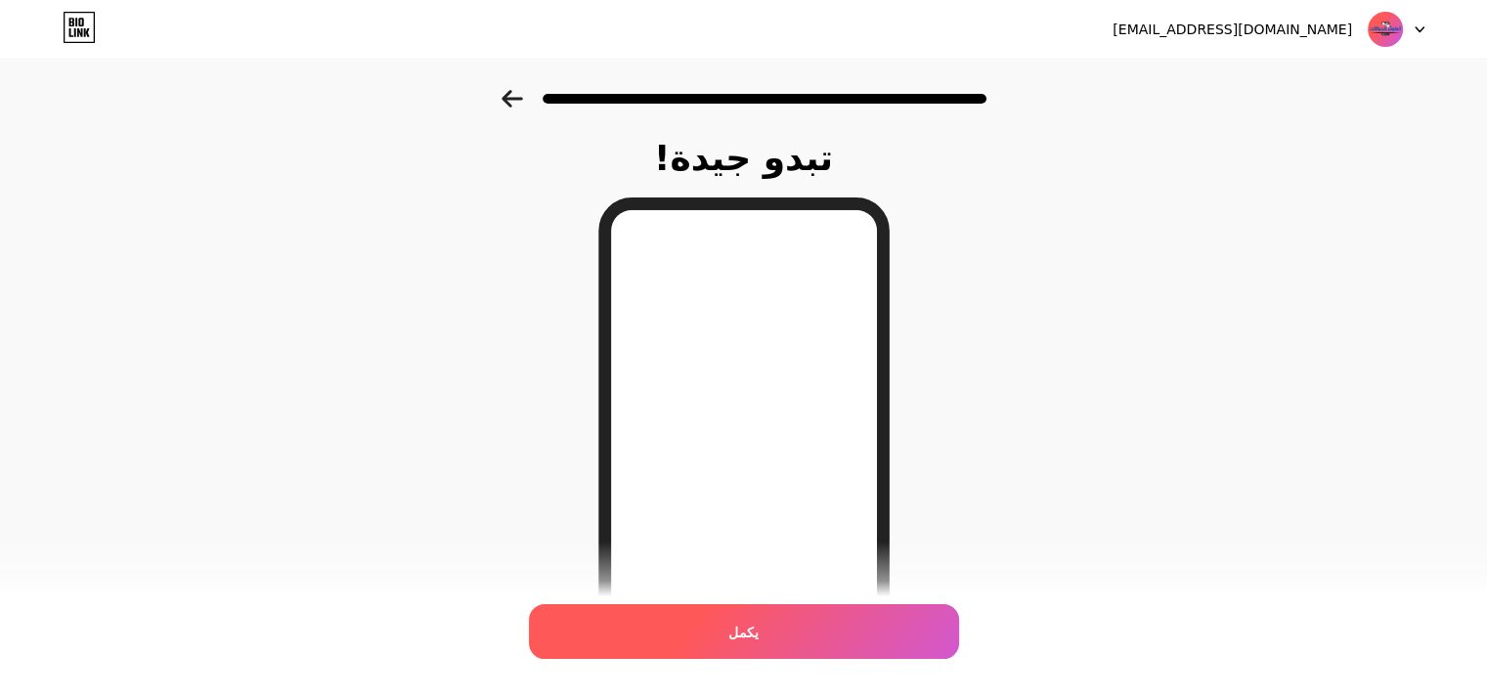
scroll to position [283, 0]
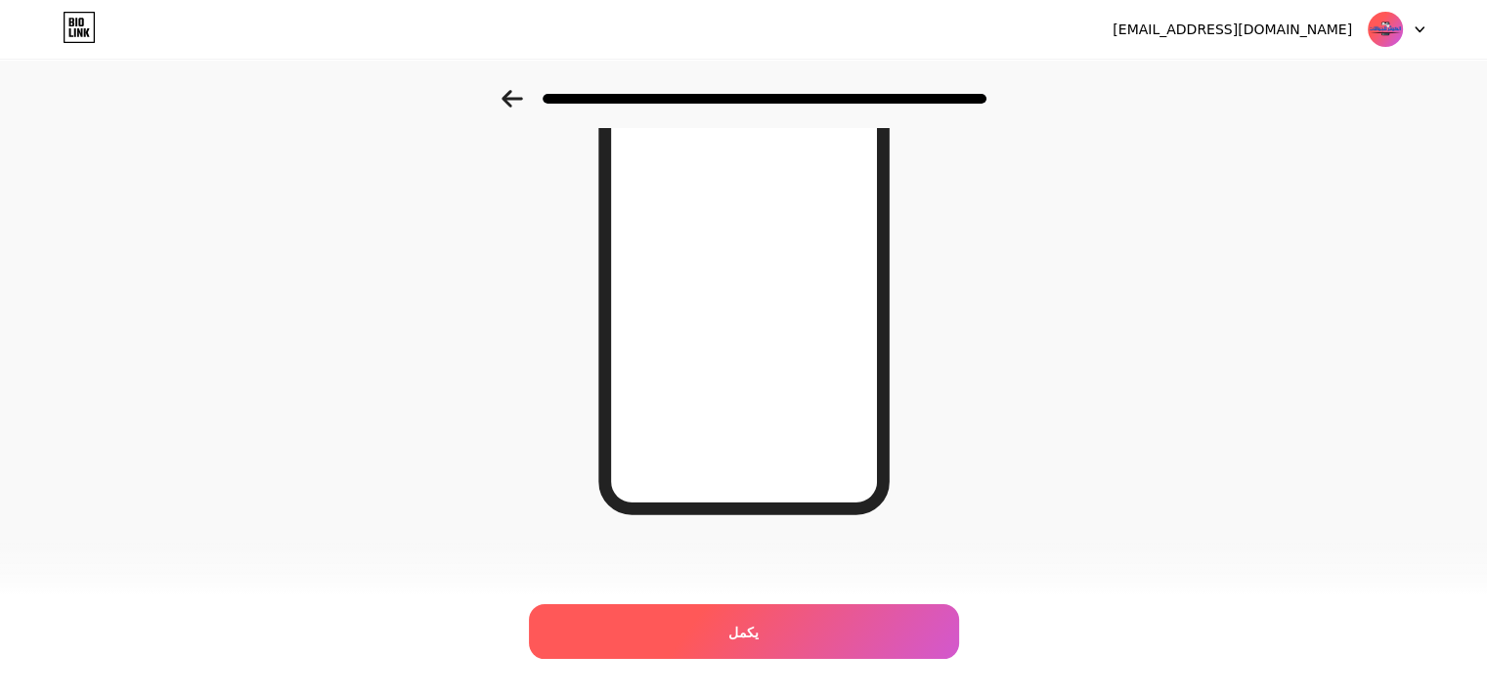
click at [762, 631] on div "يكمل" at bounding box center [744, 631] width 430 height 55
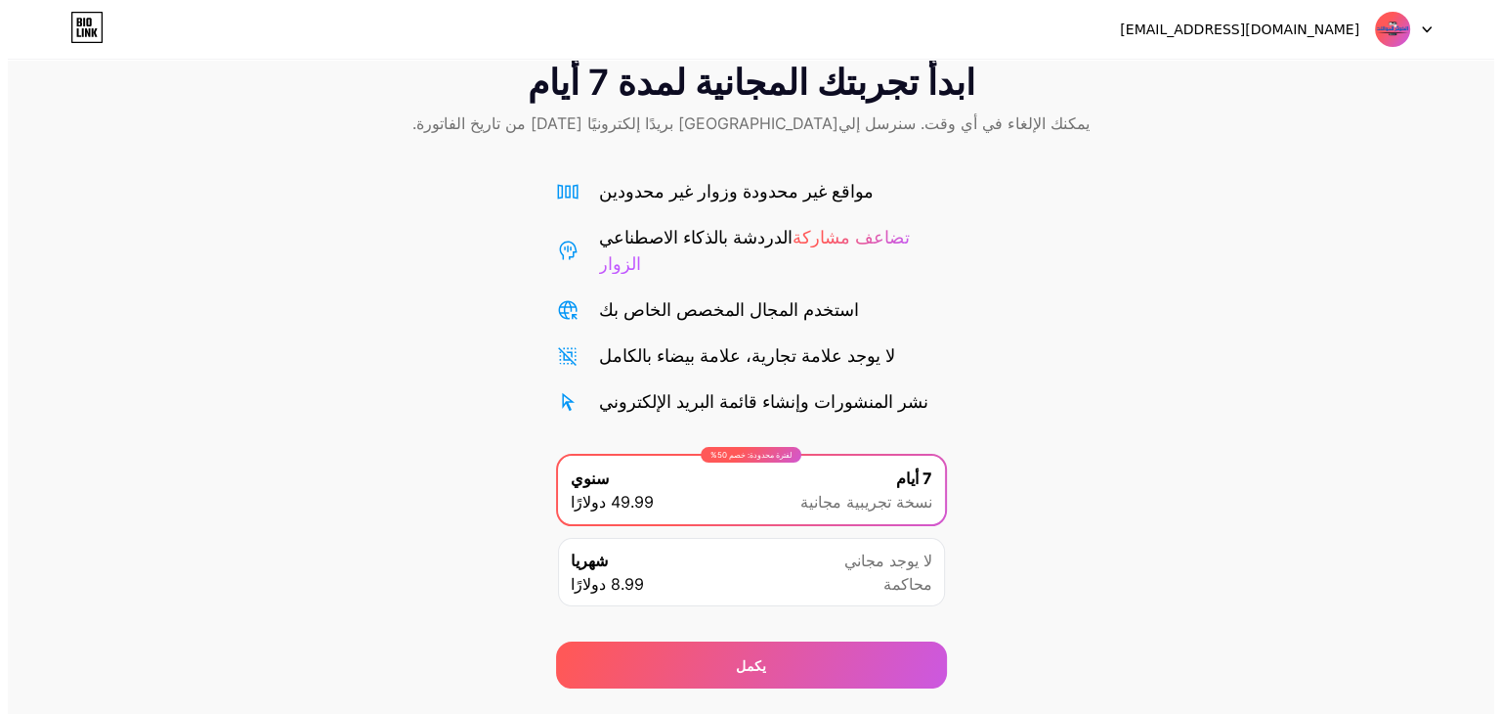
scroll to position [72, 0]
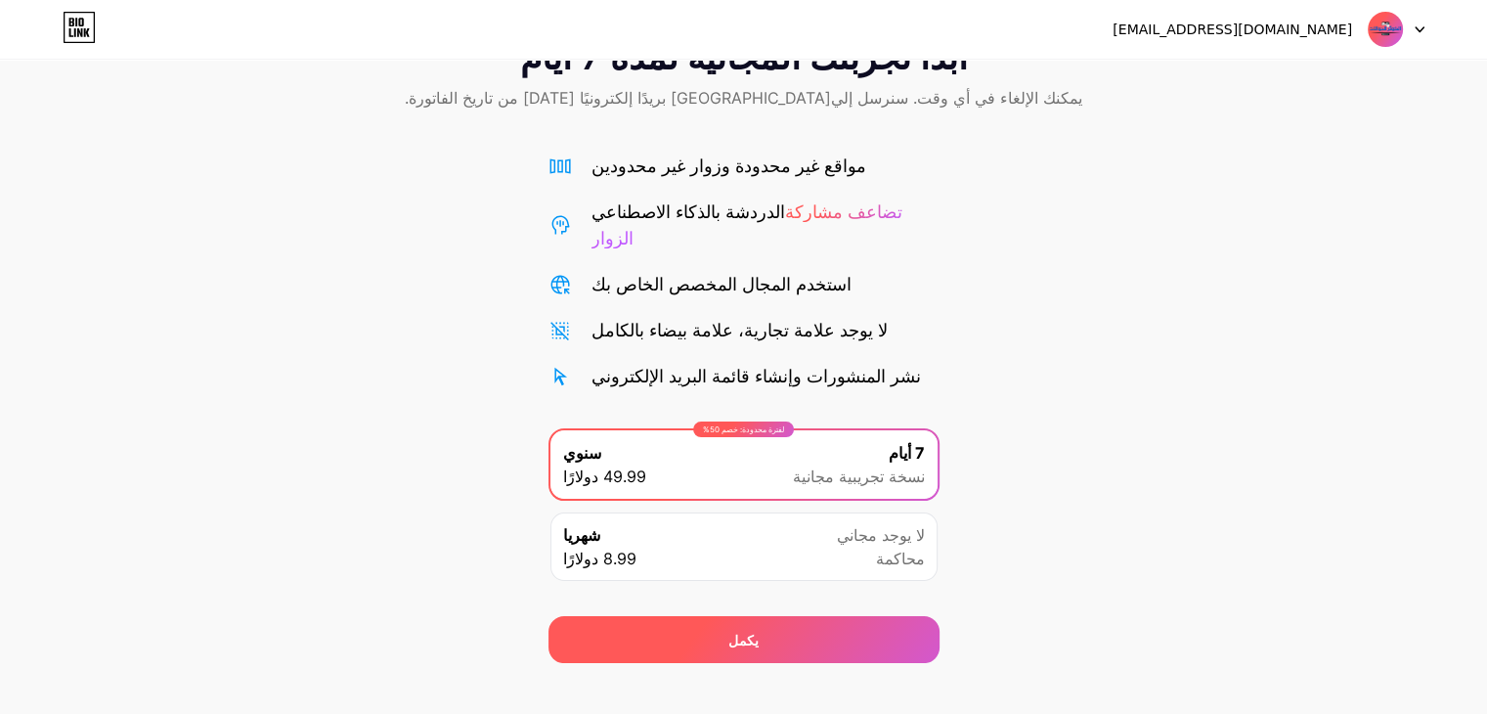
click at [739, 623] on div "يكمل" at bounding box center [743, 639] width 391 height 47
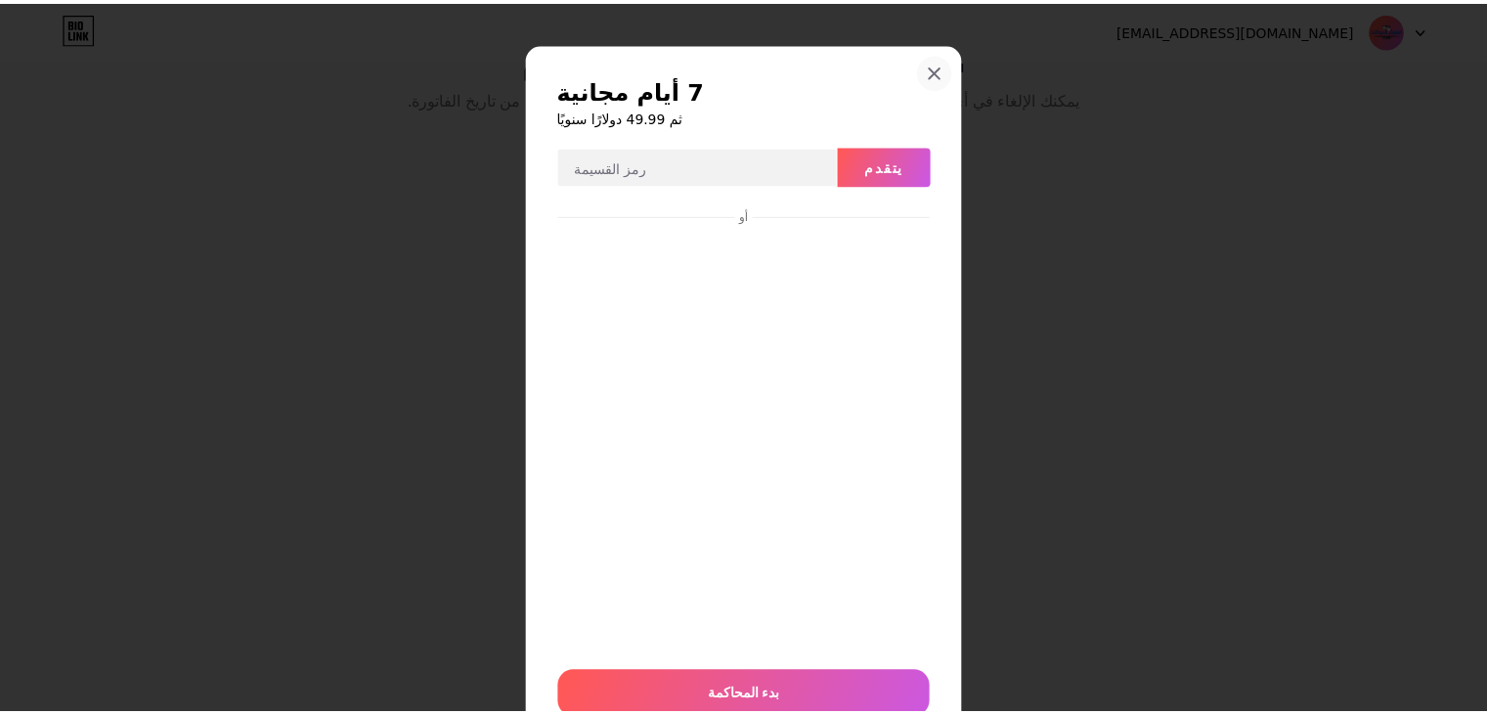
scroll to position [0, 0]
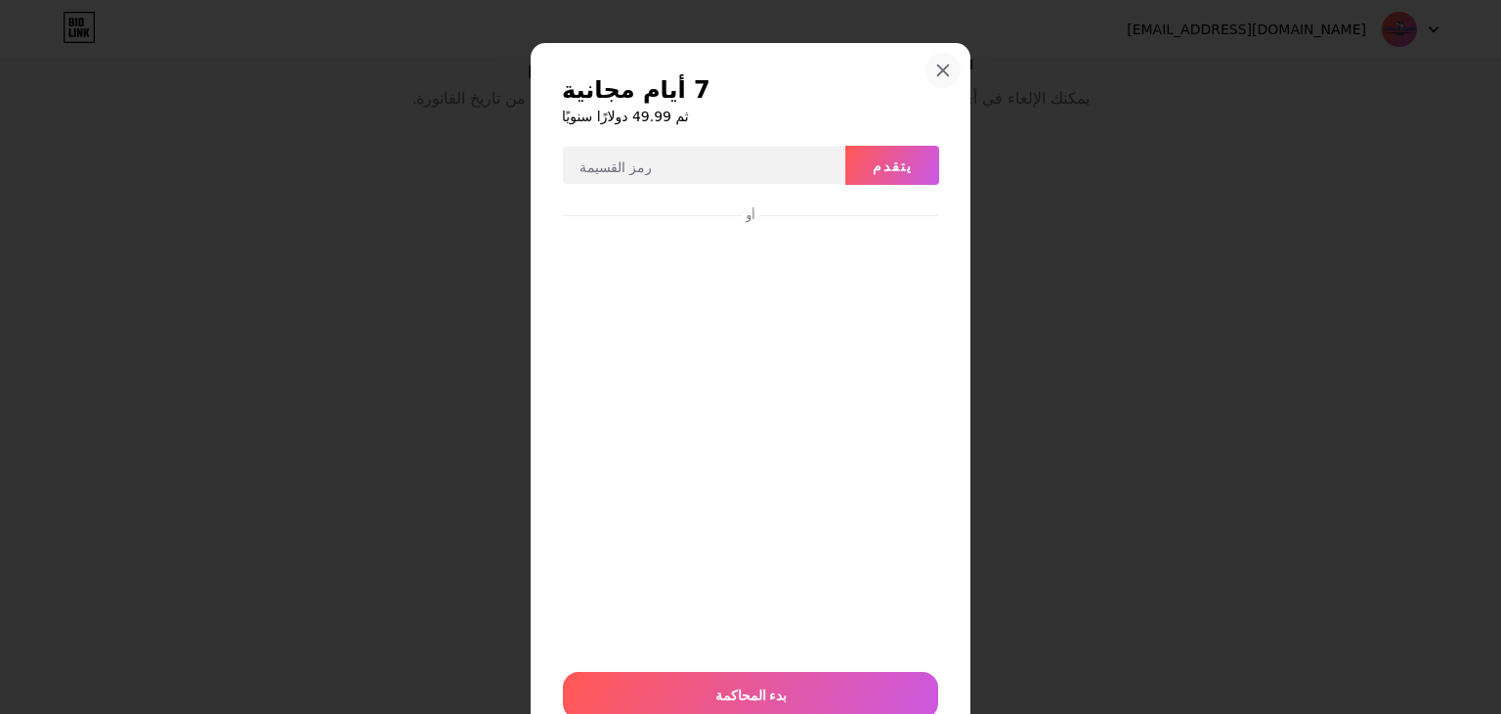
click at [935, 71] on icon at bounding box center [943, 71] width 16 height 16
